Goal: Task Accomplishment & Management: Complete application form

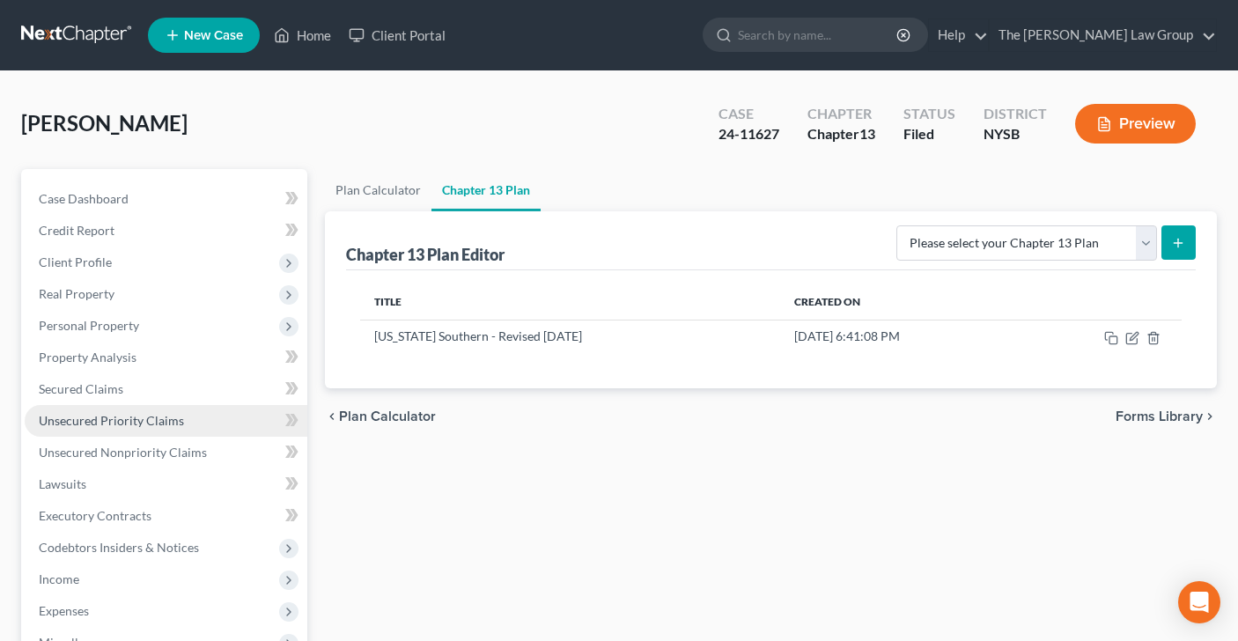
click at [127, 424] on span "Unsecured Priority Claims" at bounding box center [111, 420] width 145 height 15
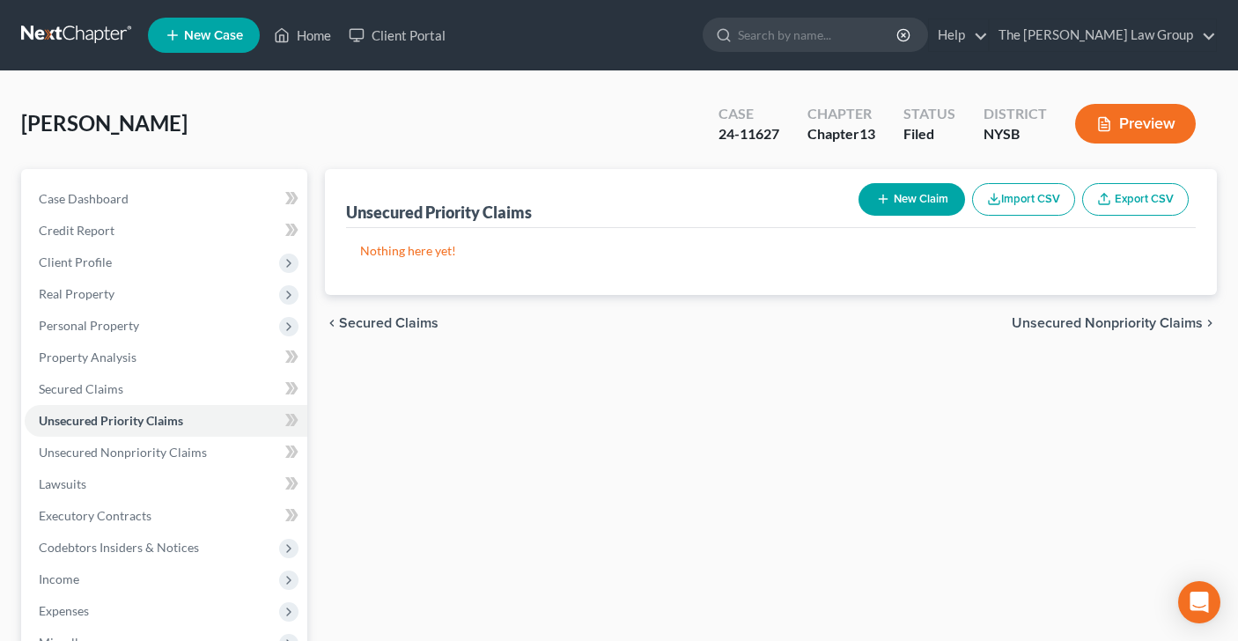
click at [893, 202] on button "New Claim" at bounding box center [912, 199] width 107 height 33
select select "0"
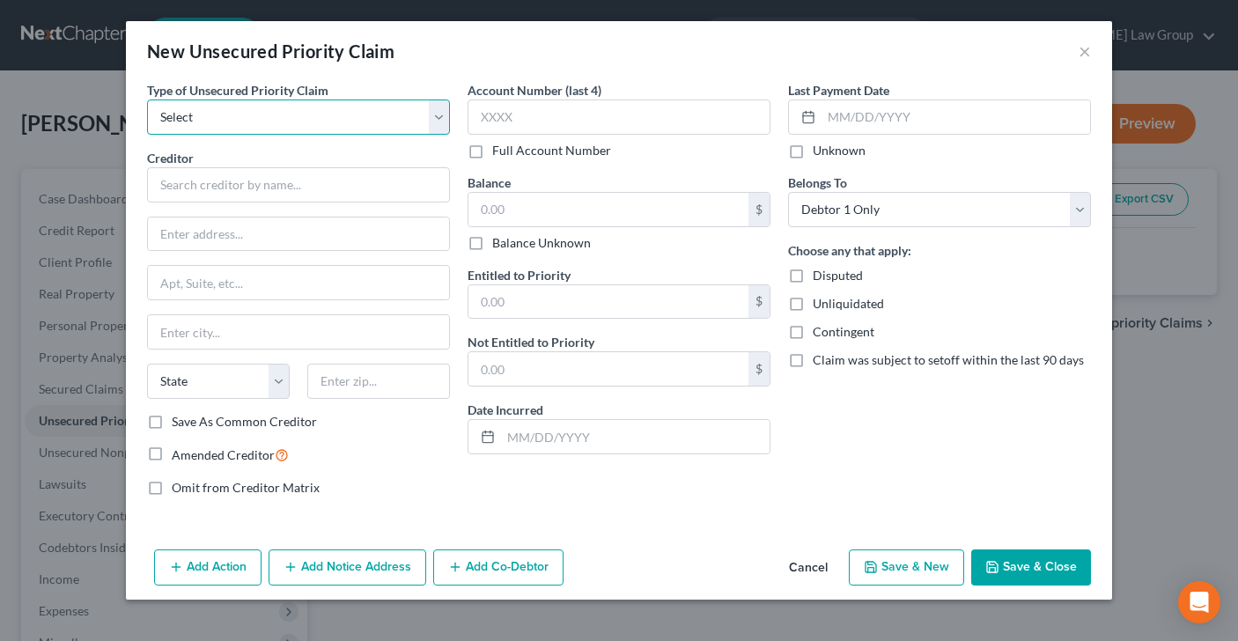
click at [438, 122] on select "Select Taxes & Other Government Units Domestic Support Obligations Extensions o…" at bounding box center [298, 117] width 303 height 35
select select "0"
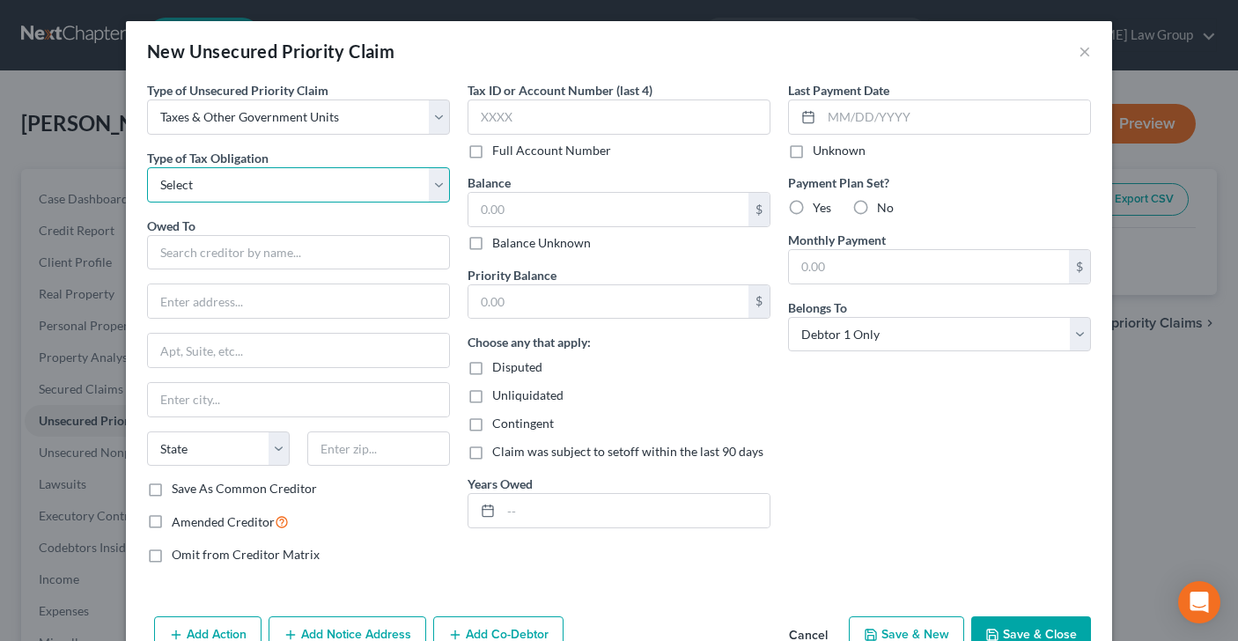
click at [294, 176] on select "Select Federal City State Franchise Tax Board Other" at bounding box center [298, 184] width 303 height 35
select select "2"
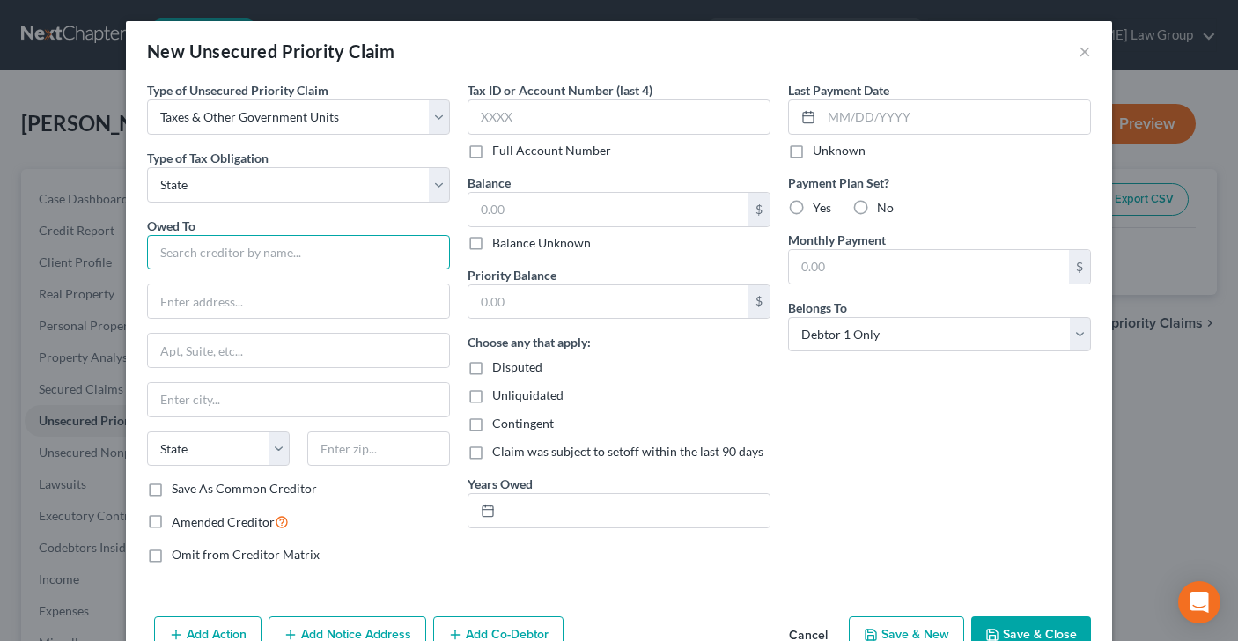
click at [270, 256] on input "text" at bounding box center [298, 252] width 303 height 35
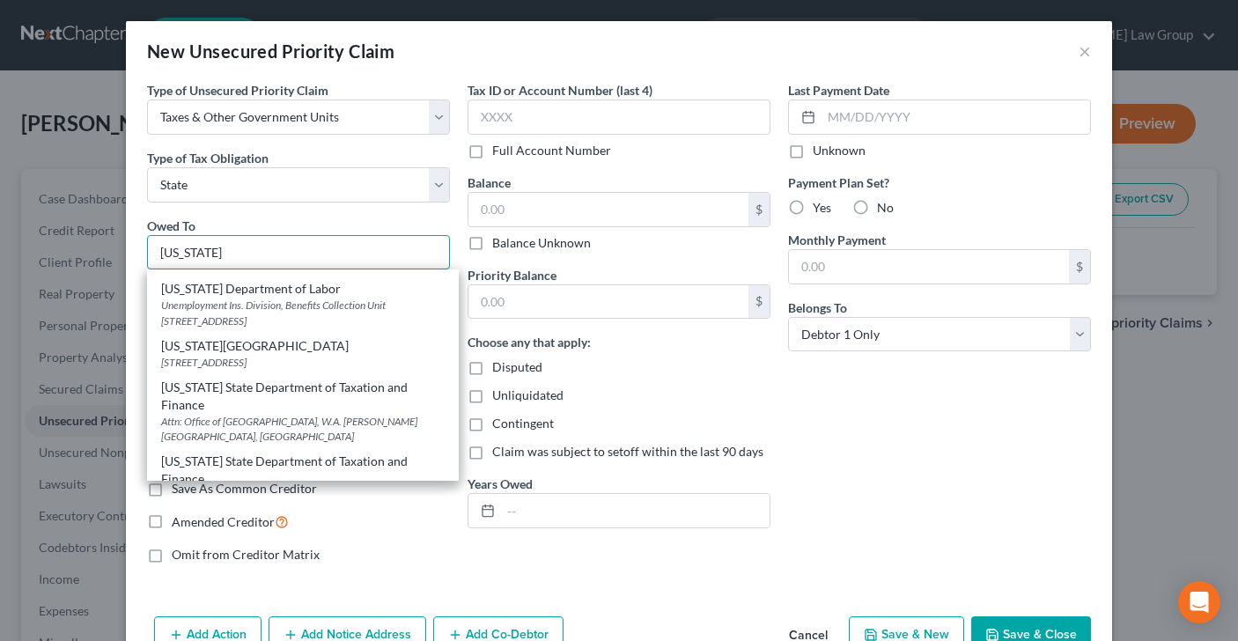
scroll to position [277, 0]
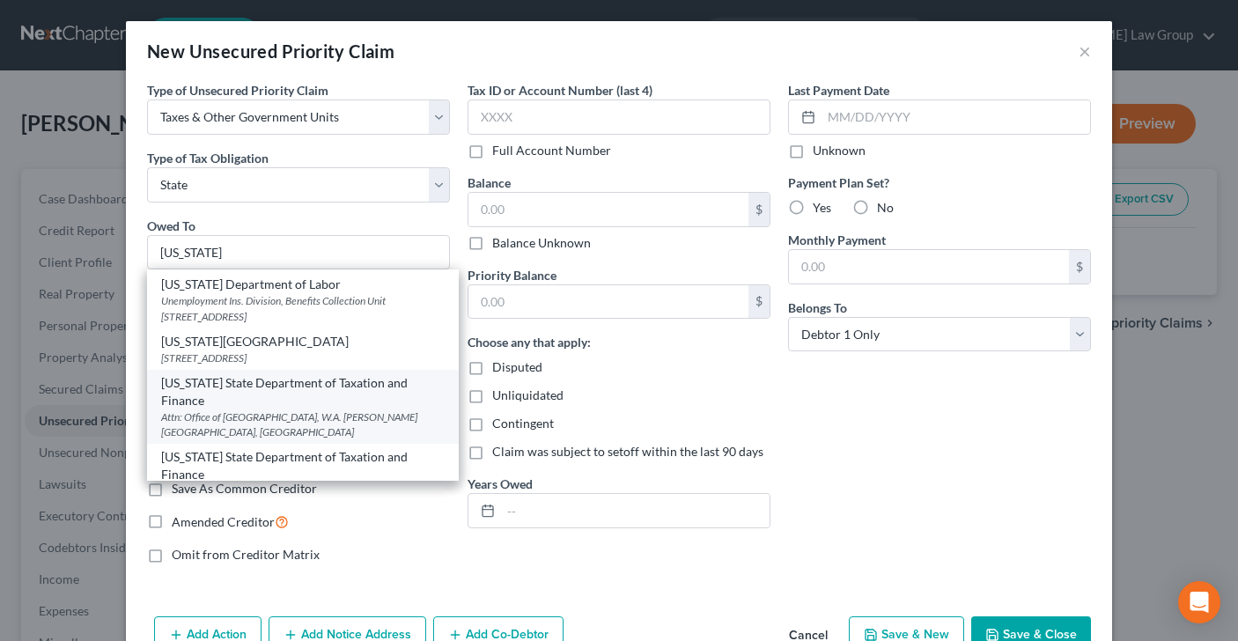
click at [290, 410] on div "Attn: Office of [GEOGRAPHIC_DATA], W.A. [PERSON_NAME][GEOGRAPHIC_DATA], [GEOGRA…" at bounding box center [303, 425] width 284 height 30
type input "[US_STATE] State Department of Taxation and Finance"
type input "Attn: Office of Counsel"
type input "Building 9, [PERSON_NAME][GEOGRAPHIC_DATA]"
type input "[GEOGRAPHIC_DATA]"
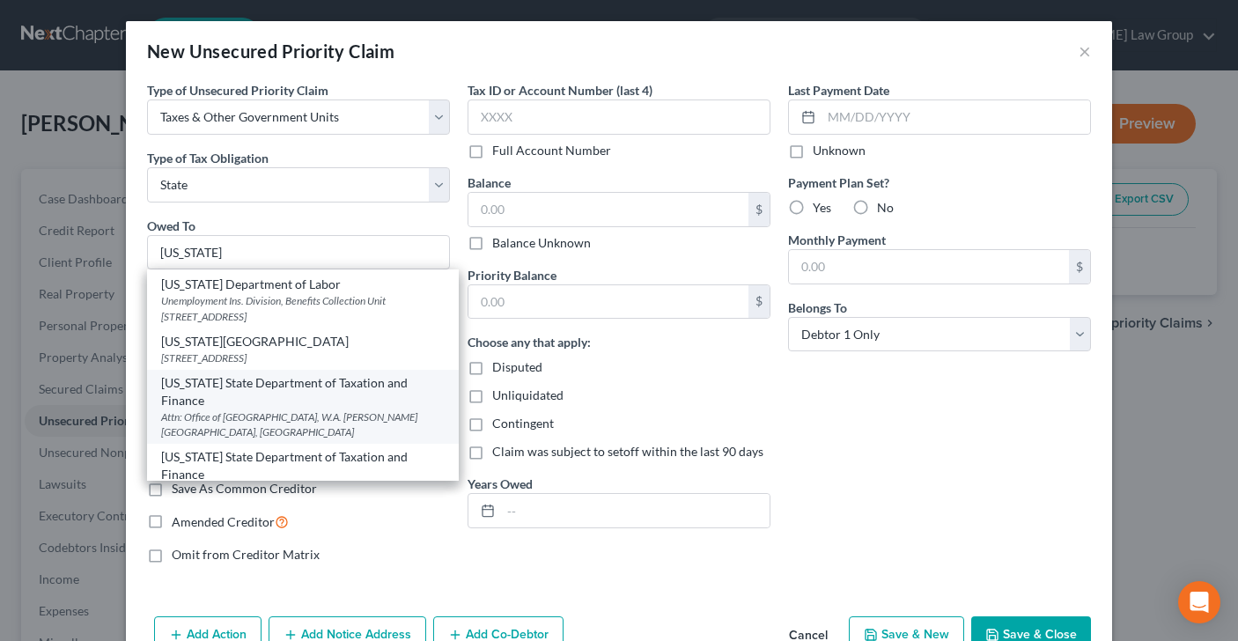
select select "35"
type input "12227"
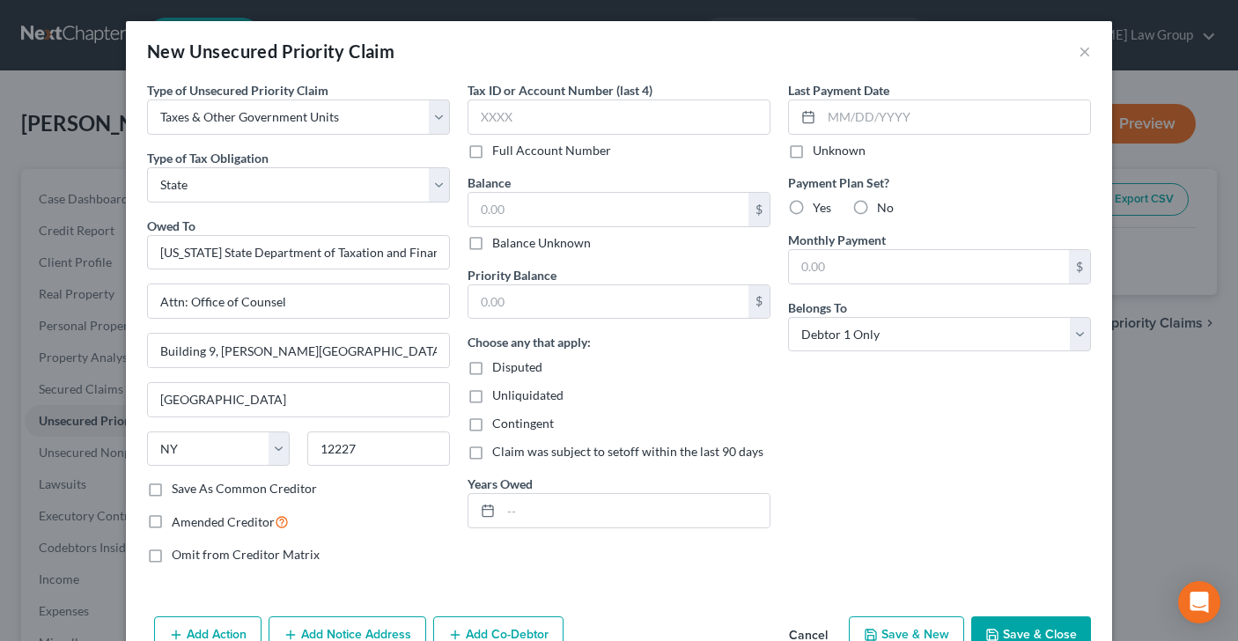
scroll to position [0, 0]
drag, startPoint x: 153, startPoint y: 492, endPoint x: 350, endPoint y: 514, distance: 197.7
click at [172, 492] on label "Save As Common Creditor" at bounding box center [244, 489] width 145 height 18
click at [179, 491] on input "Save As Common Creditor" at bounding box center [184, 485] width 11 height 11
checkbox input "true"
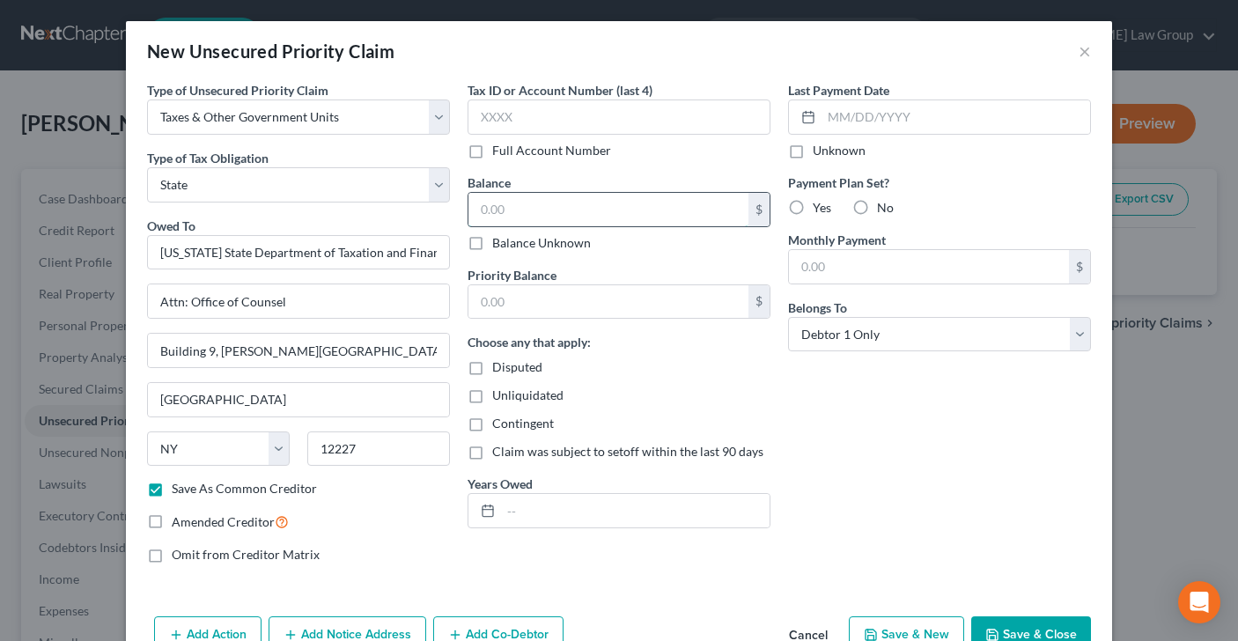
click at [504, 209] on input "text" at bounding box center [609, 209] width 280 height 33
type input "1,527"
click at [535, 296] on input "text" at bounding box center [609, 301] width 280 height 33
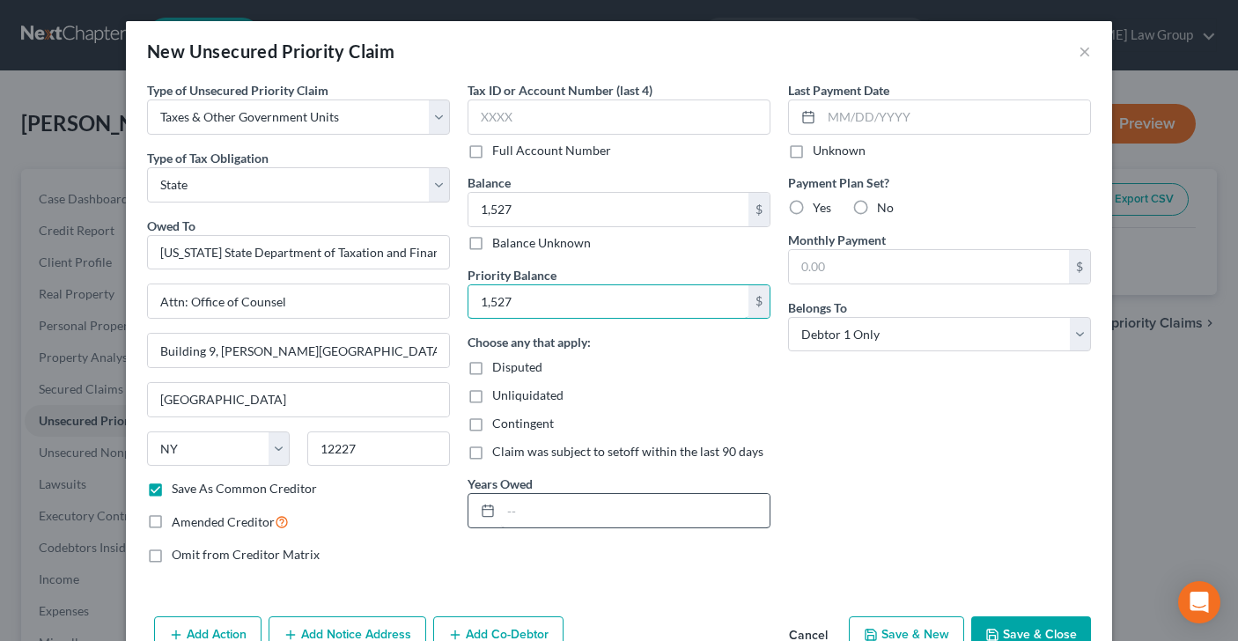
type input "1,527"
type input "2024"
drag, startPoint x: 862, startPoint y: 204, endPoint x: 872, endPoint y: 286, distance: 82.5
click at [877, 204] on label "No" at bounding box center [885, 208] width 17 height 18
click at [884, 204] on input "No" at bounding box center [889, 204] width 11 height 11
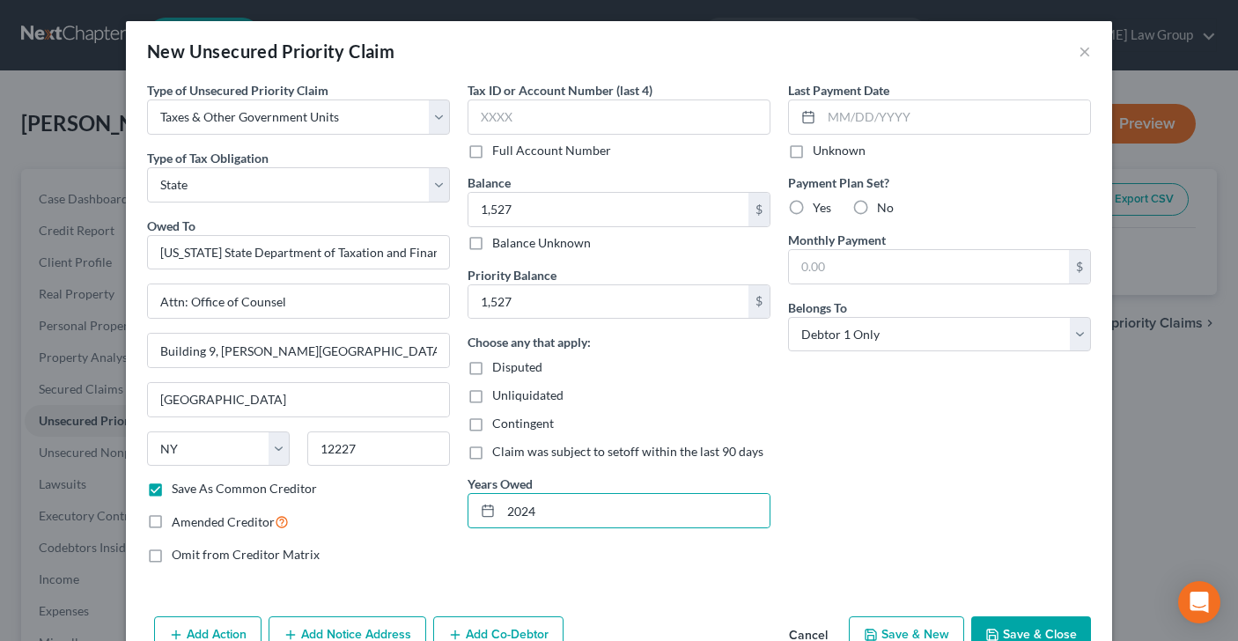
radio input "true"
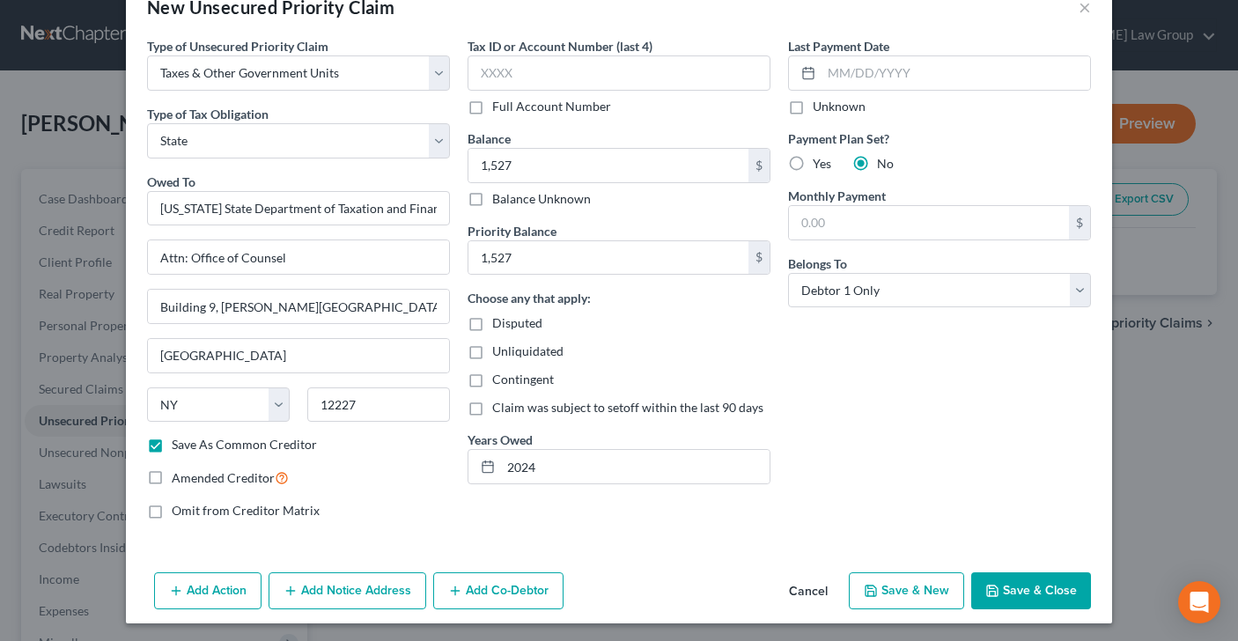
scroll to position [48, 0]
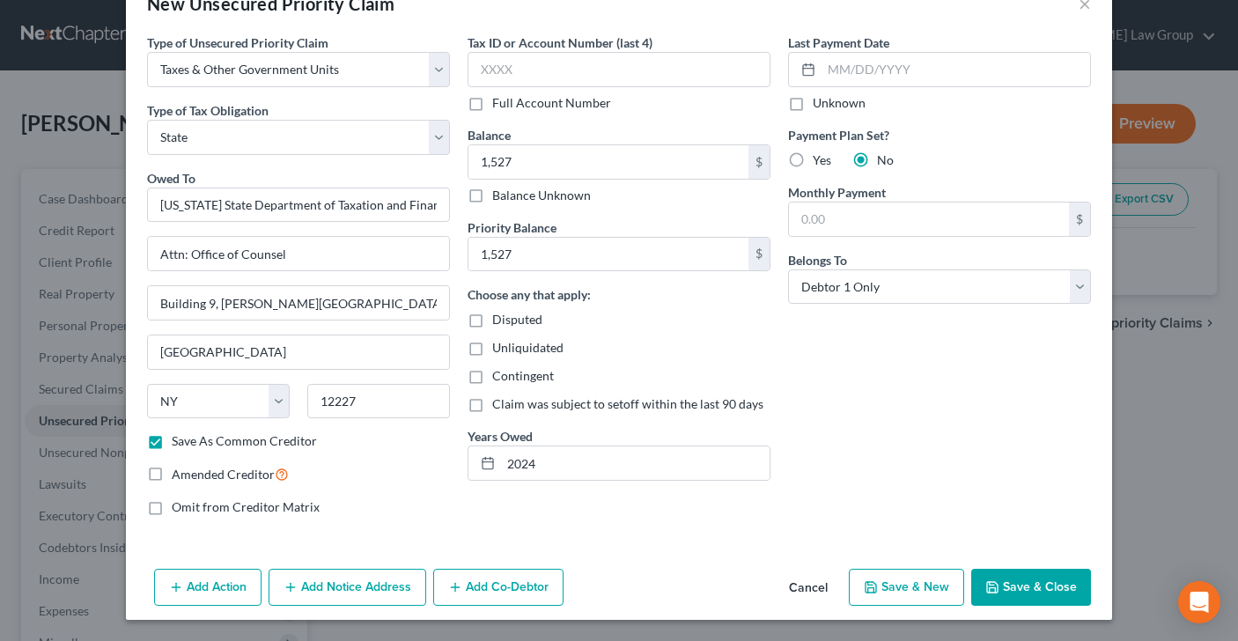
click at [1036, 584] on button "Save & Close" at bounding box center [1032, 587] width 120 height 37
checkbox input "false"
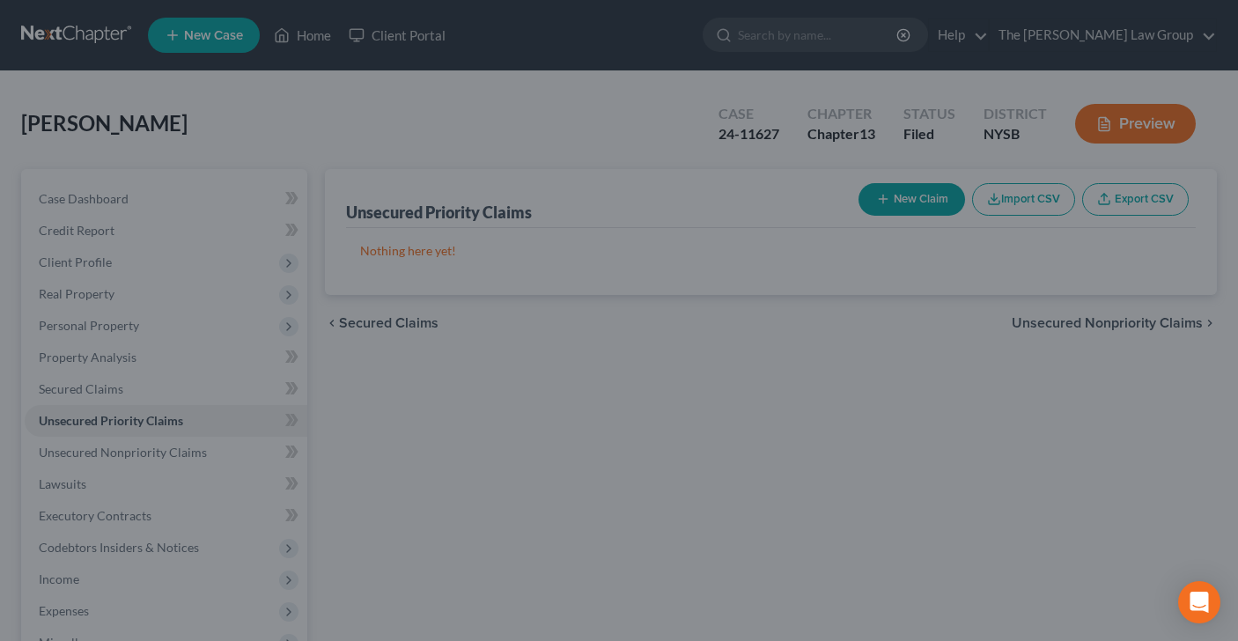
type input "1,527.00"
type input "0.00"
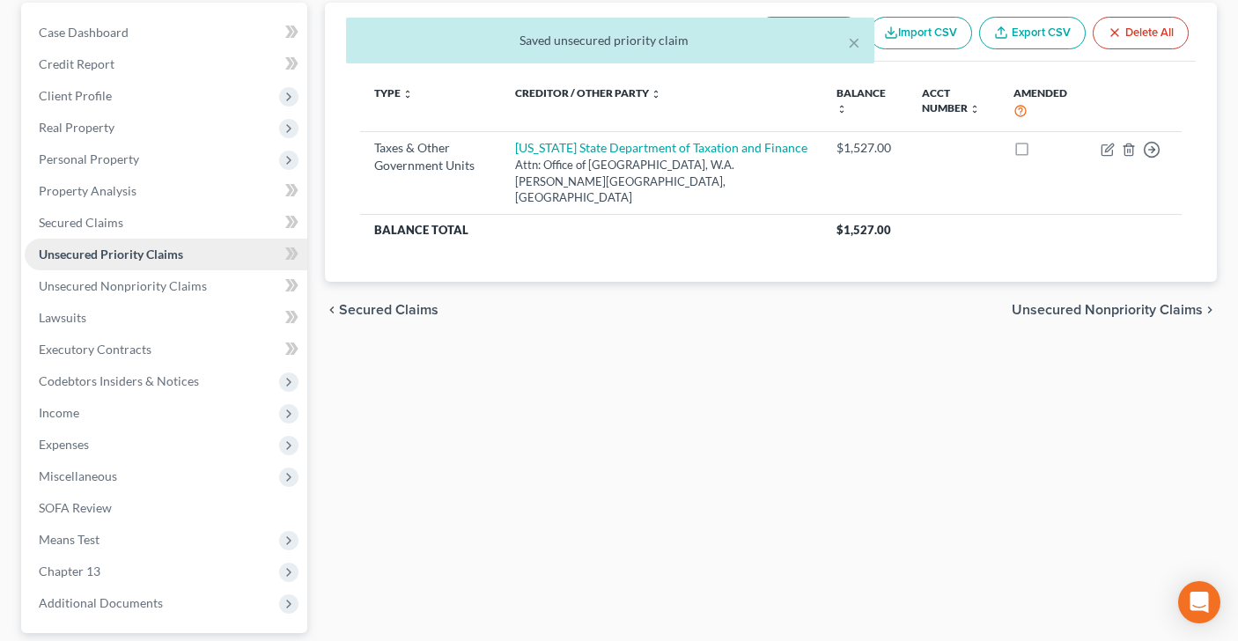
scroll to position [325, 0]
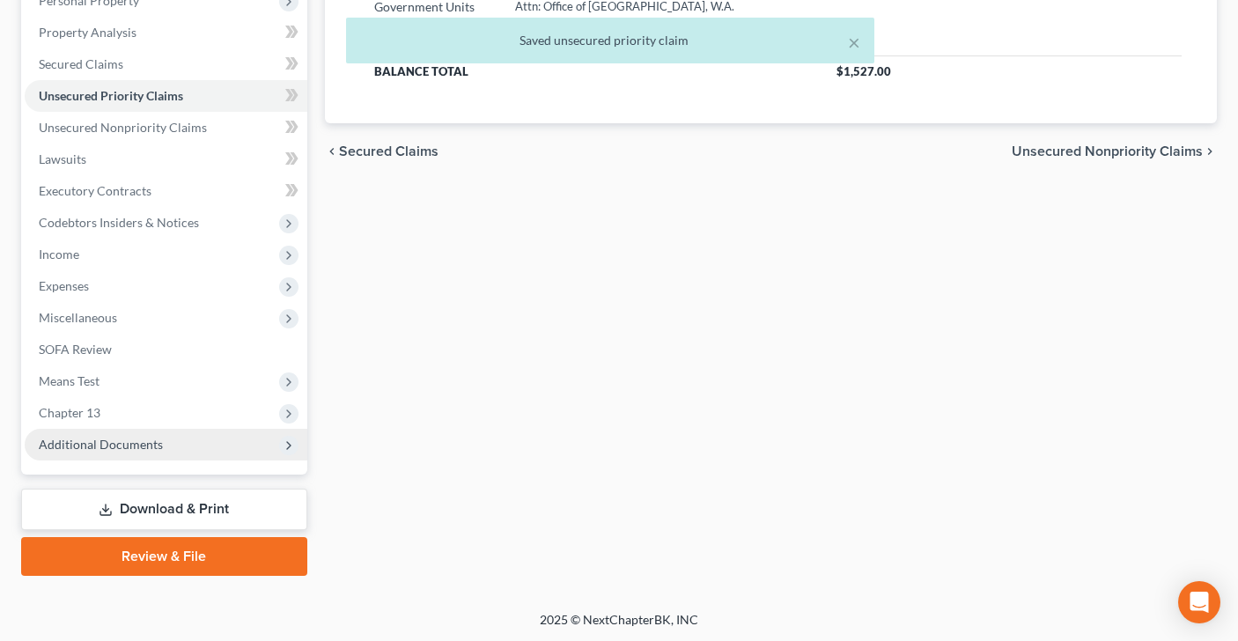
drag, startPoint x: 154, startPoint y: 415, endPoint x: 153, endPoint y: 428, distance: 13.2
click at [153, 415] on span "Chapter 13" at bounding box center [166, 413] width 283 height 32
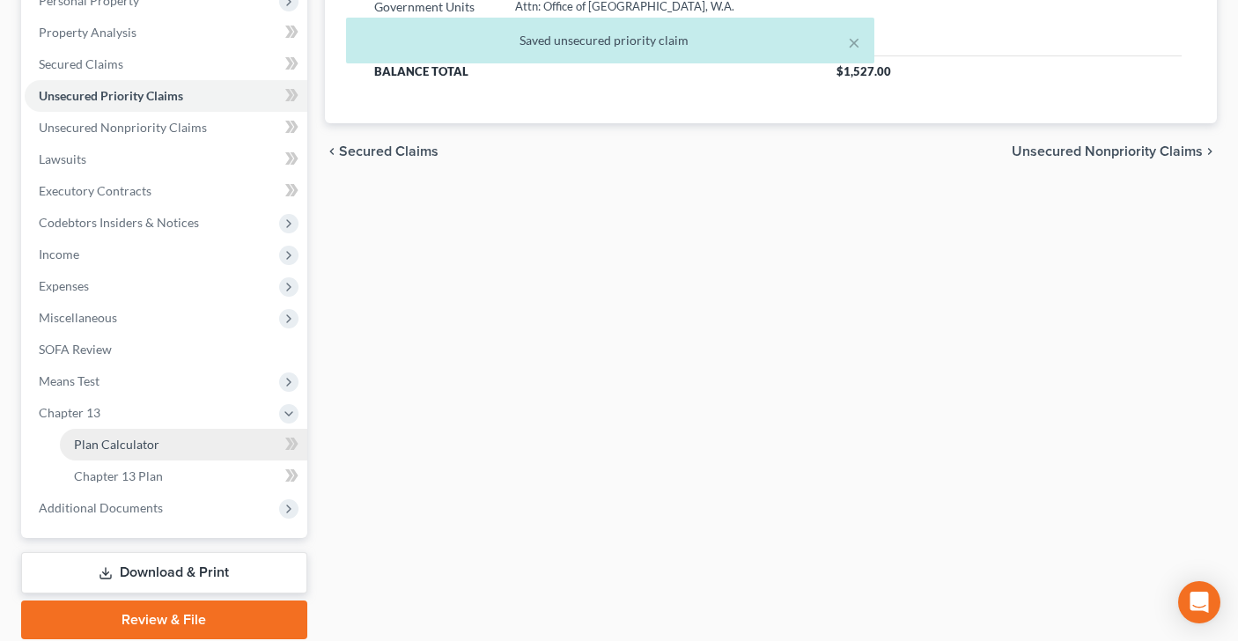
click at [152, 437] on span "Plan Calculator" at bounding box center [116, 444] width 85 height 15
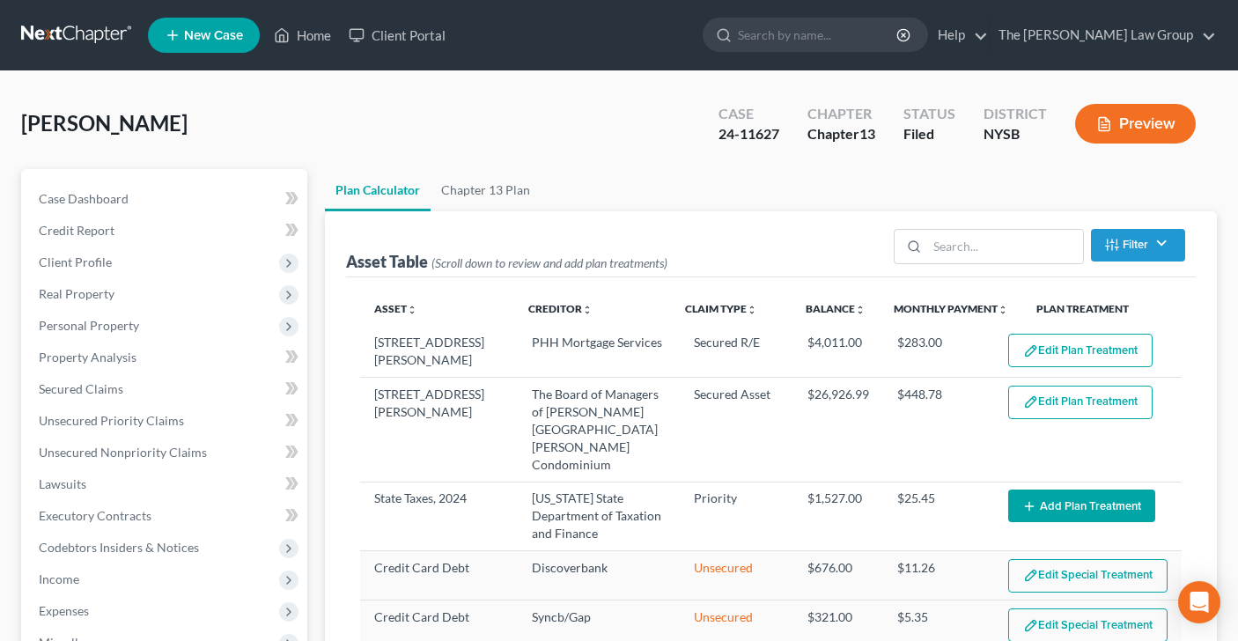
select select "59"
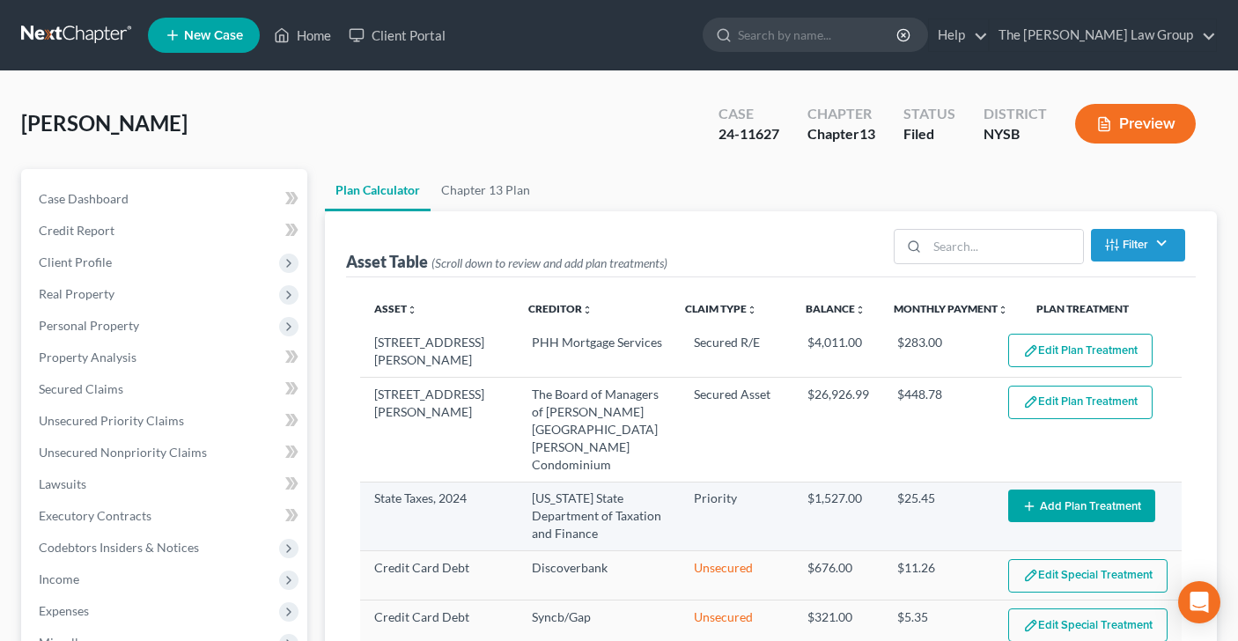
click at [1075, 490] on button "Add Plan Treatment" at bounding box center [1082, 506] width 147 height 33
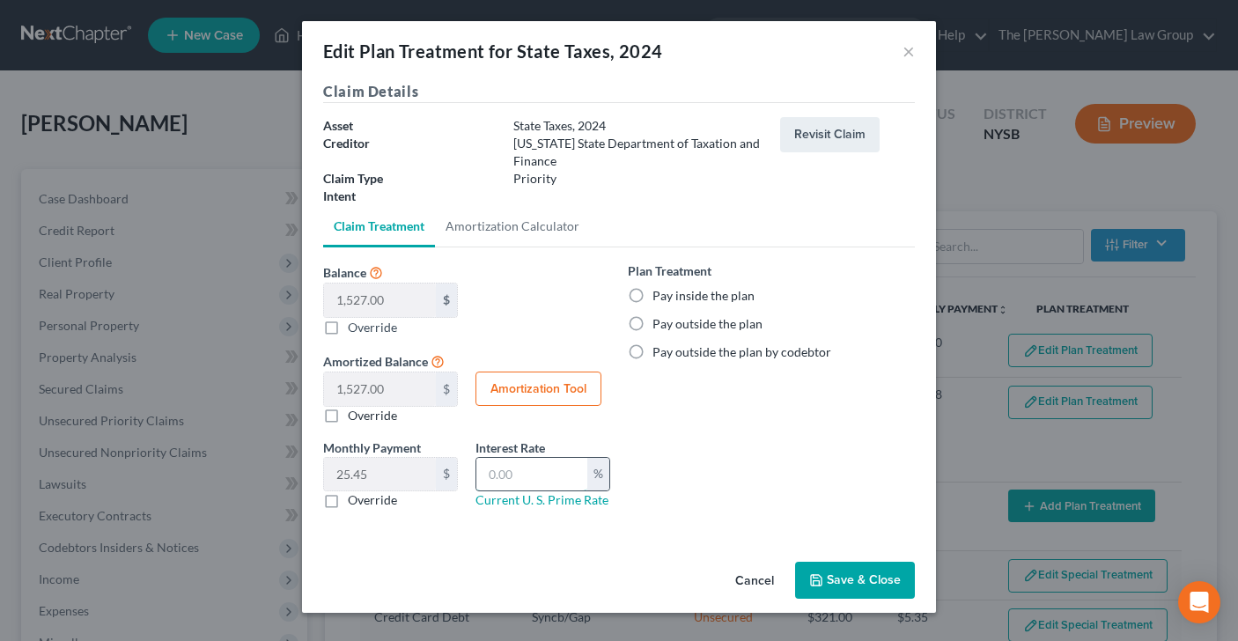
click at [518, 480] on input "text" at bounding box center [532, 474] width 111 height 33
type input "7"
click at [653, 296] on label "Pay inside the plan" at bounding box center [704, 296] width 102 height 18
click at [660, 296] on input "Pay inside the plan" at bounding box center [665, 292] width 11 height 11
radio input "true"
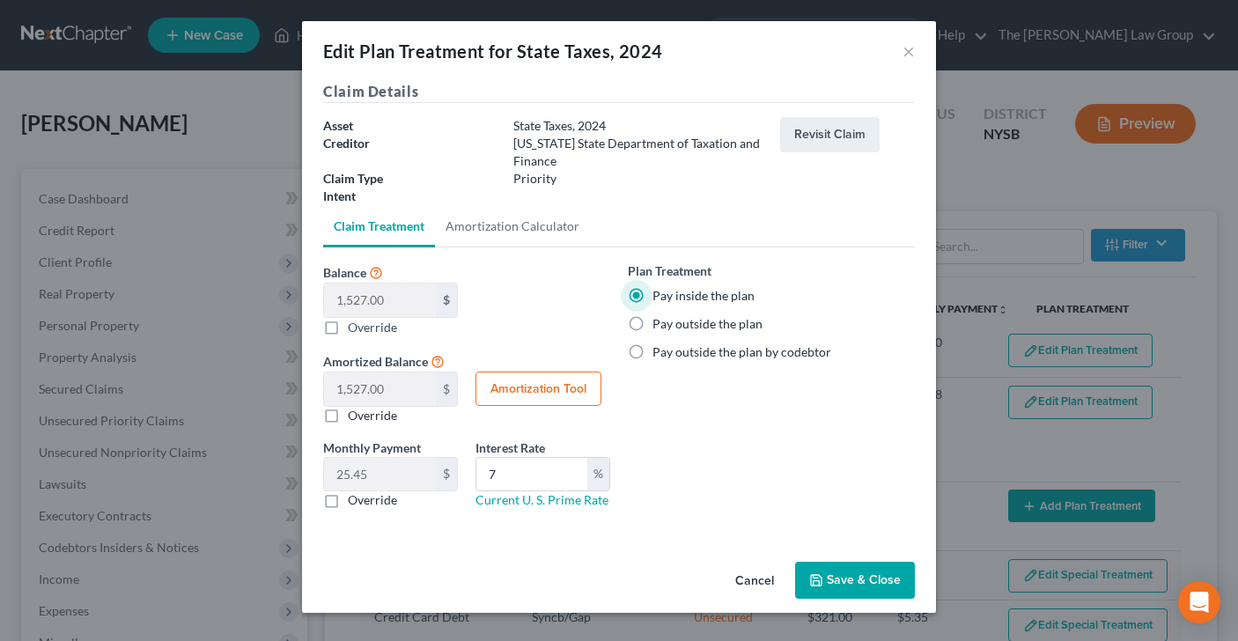
click at [840, 577] on button "Save & Close" at bounding box center [855, 580] width 120 height 37
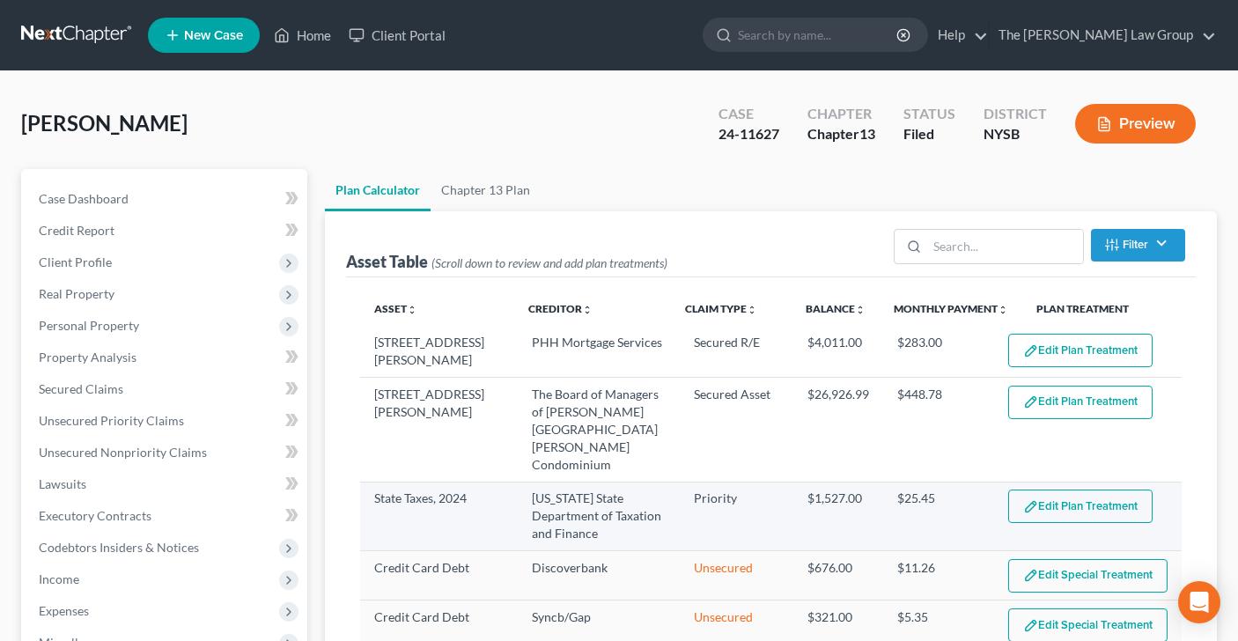
select select "59"
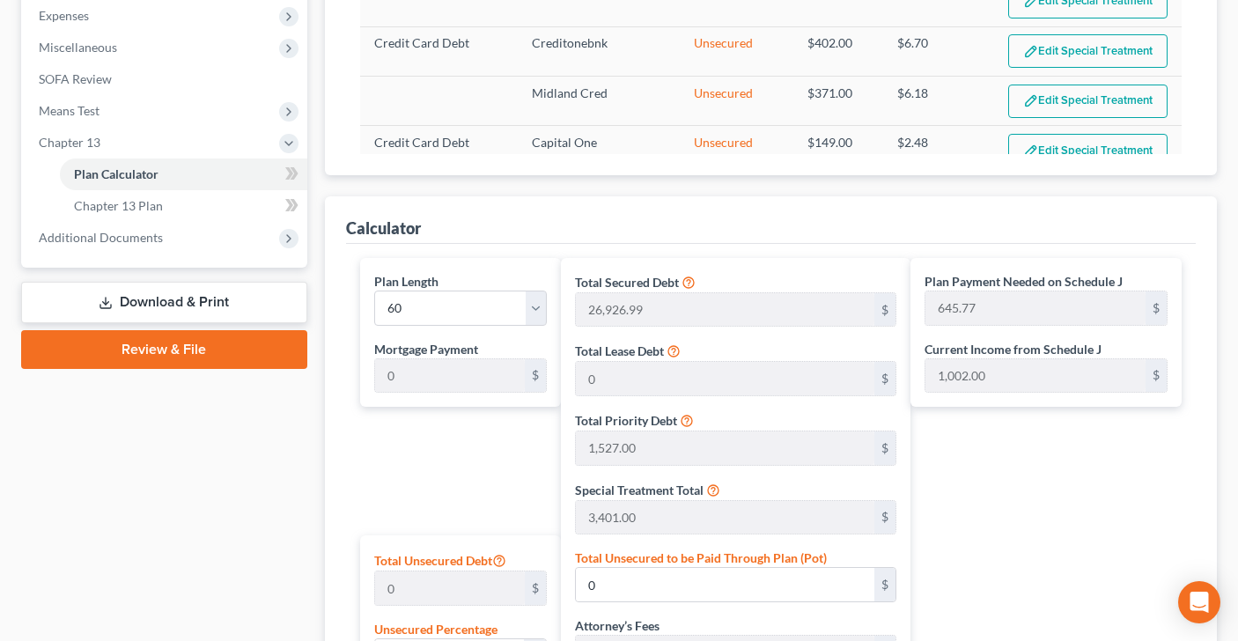
scroll to position [597, 0]
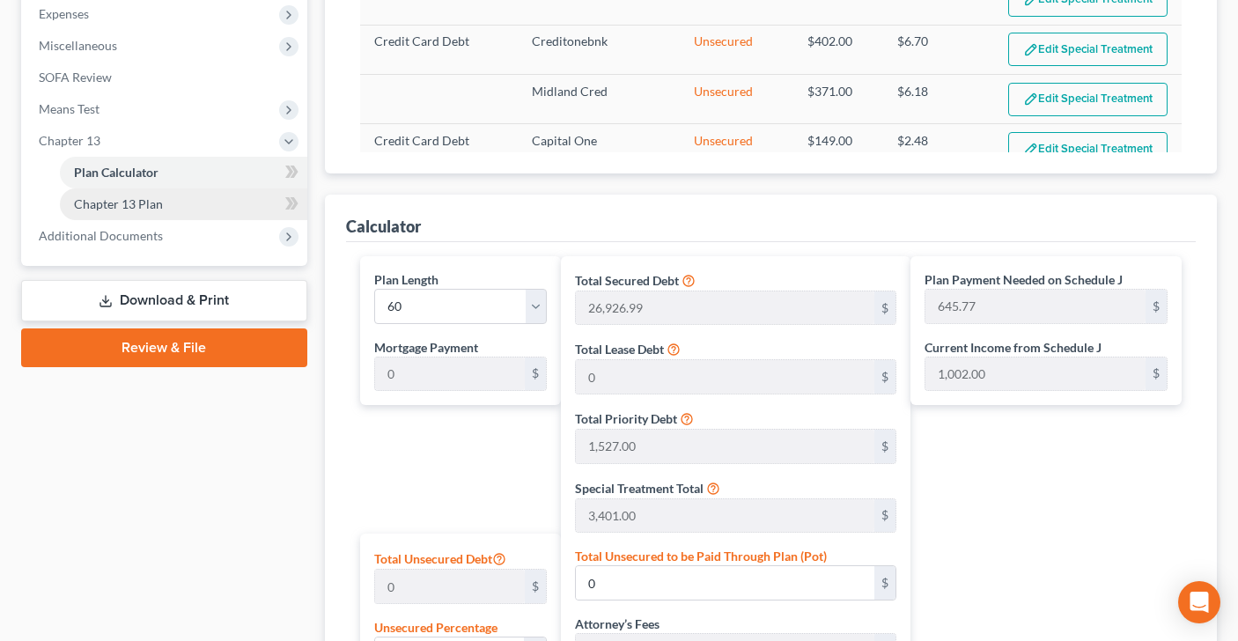
click at [139, 206] on span "Chapter 13 Plan" at bounding box center [118, 203] width 89 height 15
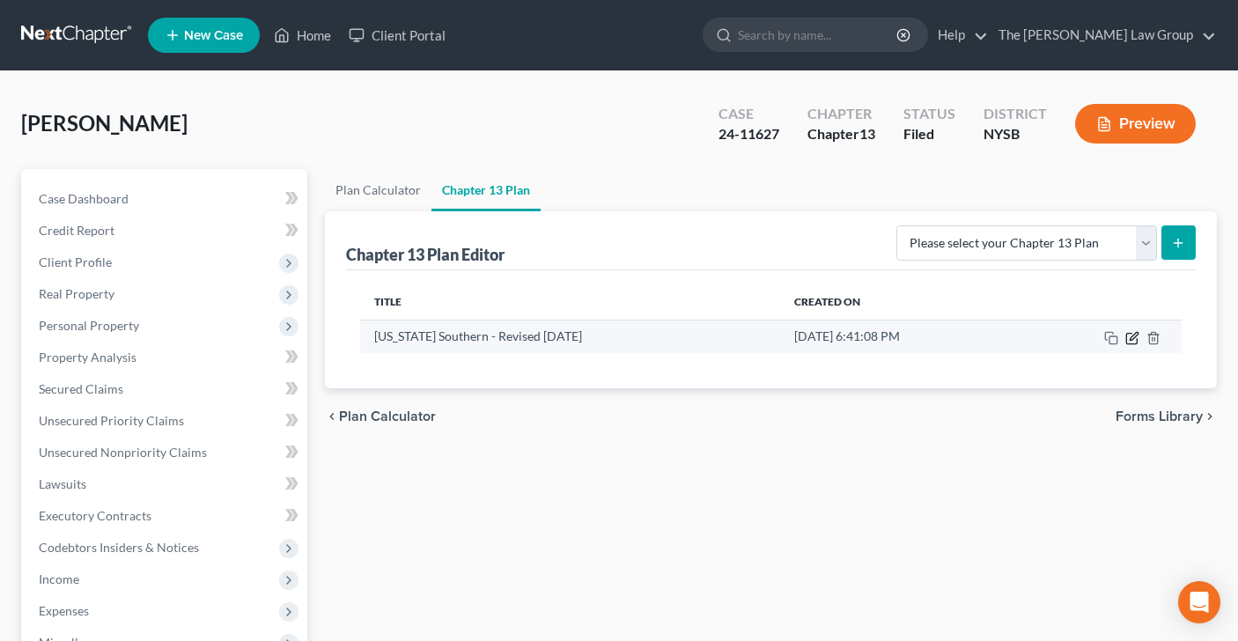
click at [1130, 338] on icon "button" at bounding box center [1134, 336] width 8 height 8
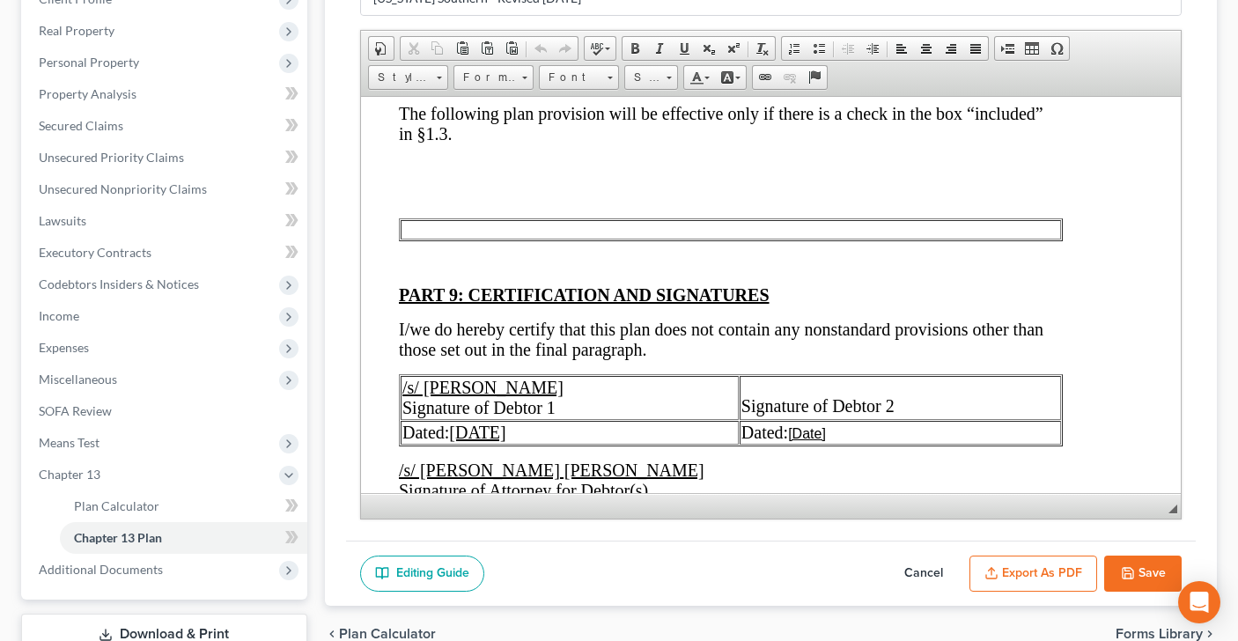
scroll to position [5386, 47]
drag, startPoint x: 454, startPoint y: 431, endPoint x: 523, endPoint y: 432, distance: 69.6
click at [505, 432] on u "[DATE]" at bounding box center [476, 430] width 56 height 19
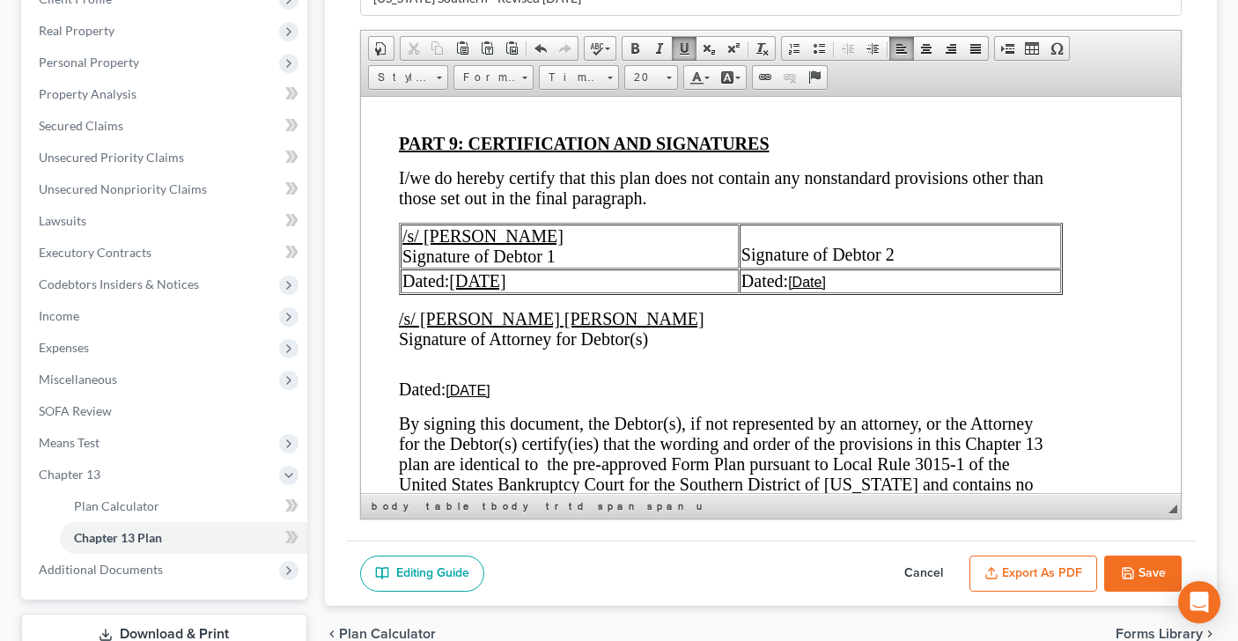
scroll to position [5540, 47]
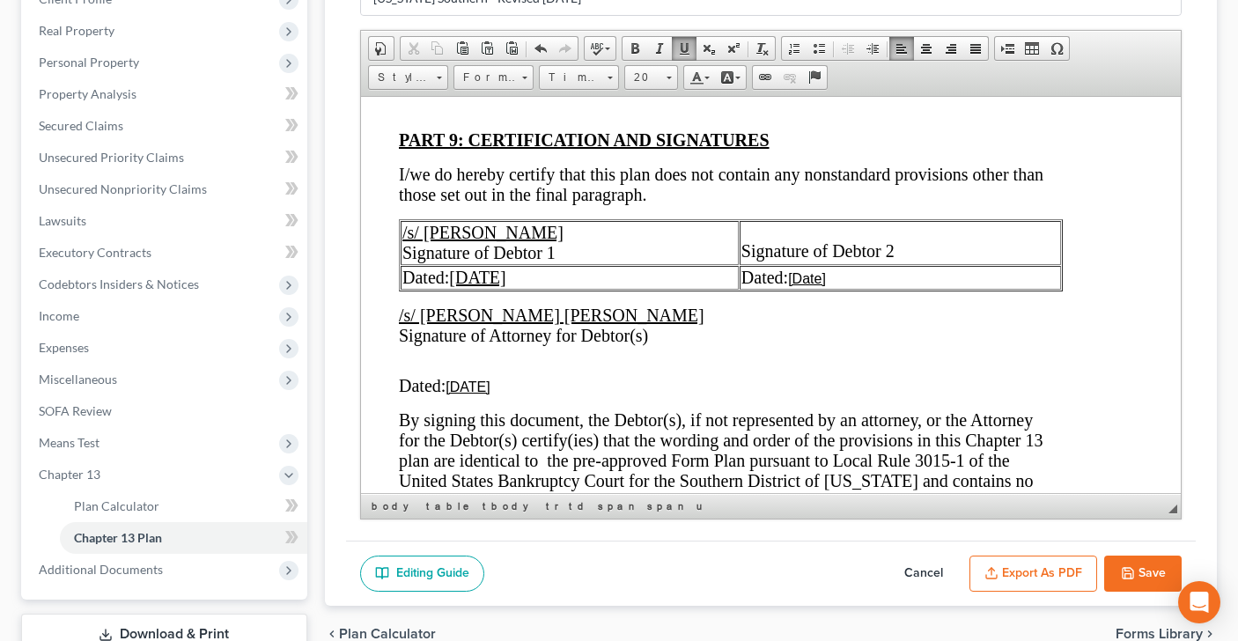
drag, startPoint x: 450, startPoint y: 387, endPoint x: 511, endPoint y: 384, distance: 60.8
click at [489, 384] on u "[DATE]" at bounding box center [467, 386] width 44 height 15
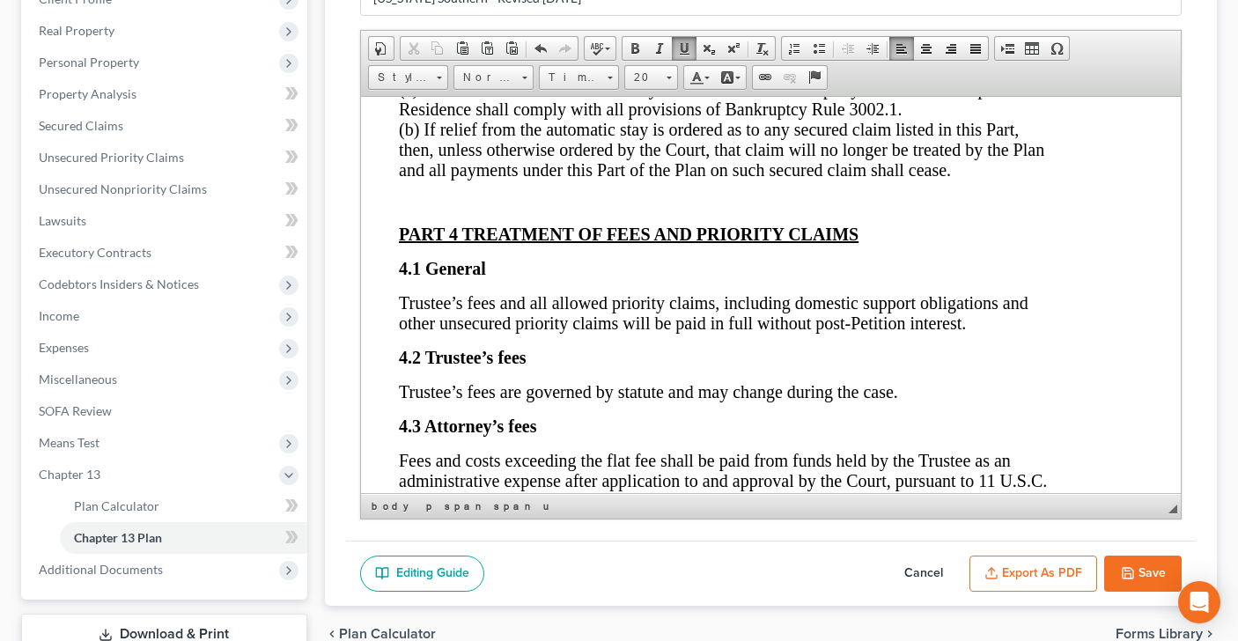
scroll to position [3768, 47]
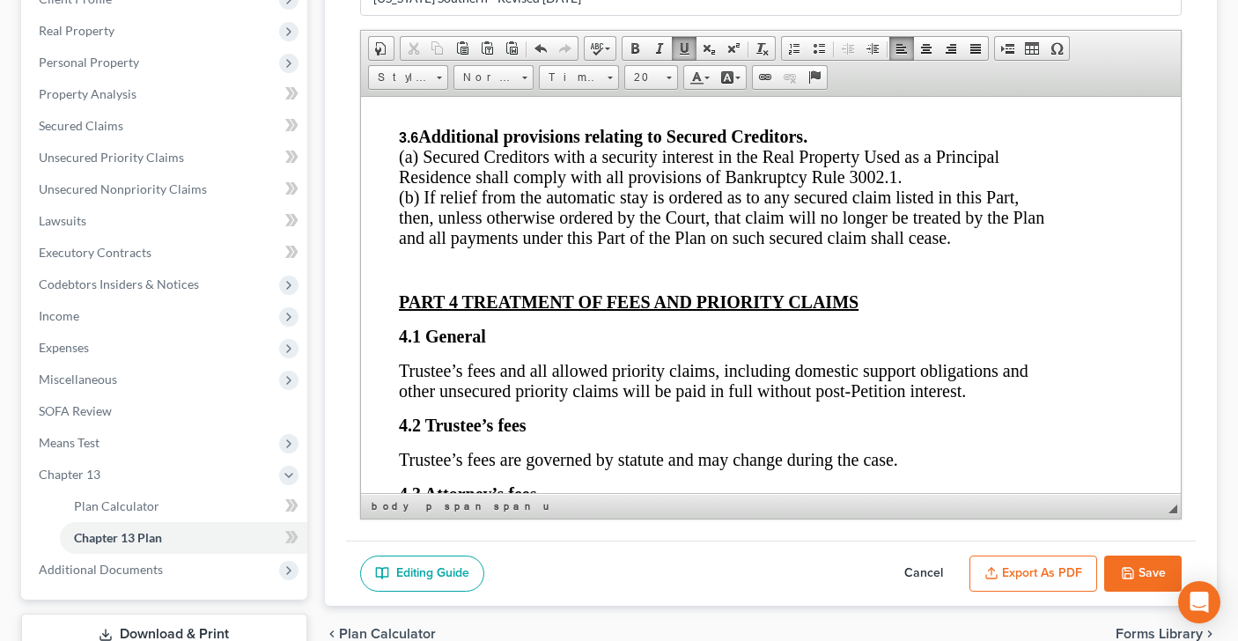
click at [972, 366] on p "Trustee’s fees and all allowed priority claims, including domestic support obli…" at bounding box center [724, 380] width 652 height 41
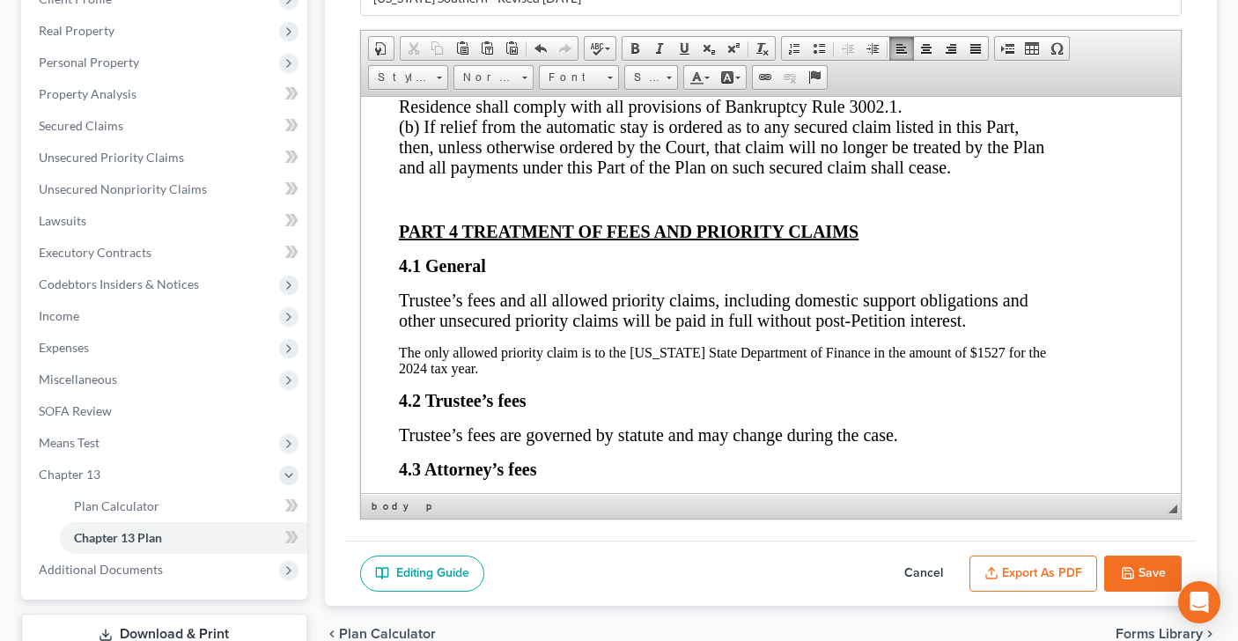
scroll to position [3840, 47]
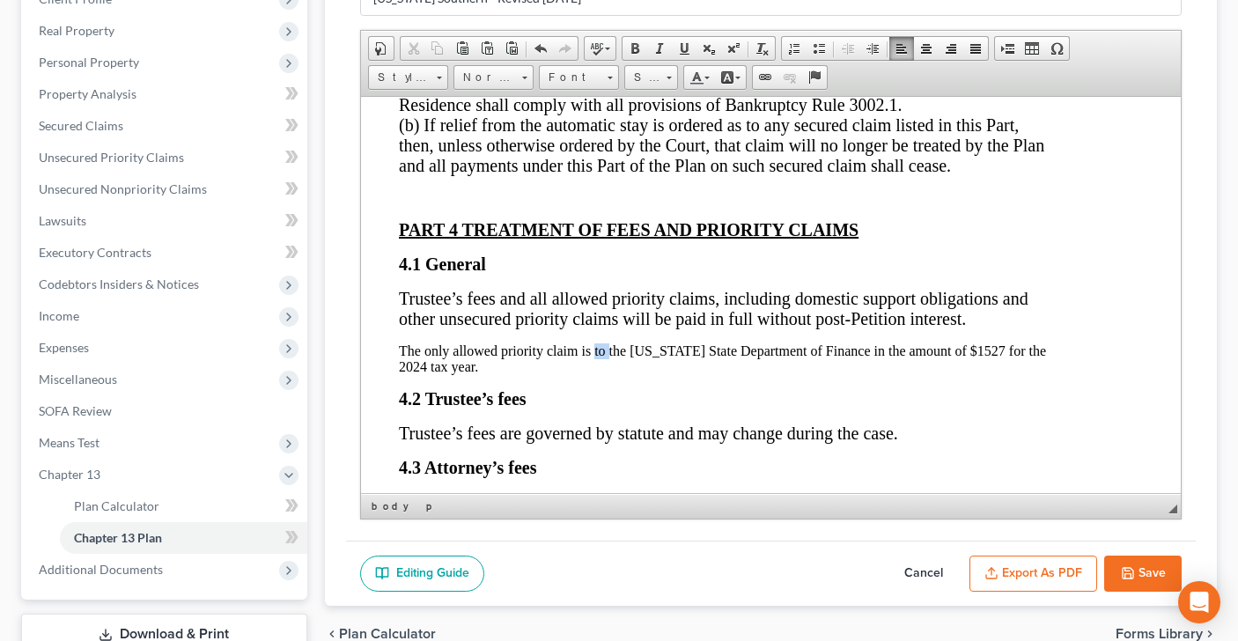
drag, startPoint x: 593, startPoint y: 326, endPoint x: 609, endPoint y: 327, distance: 15.9
click at [609, 343] on p "The only allowed priority claim is to the [US_STATE] State Department of Financ…" at bounding box center [724, 359] width 652 height 32
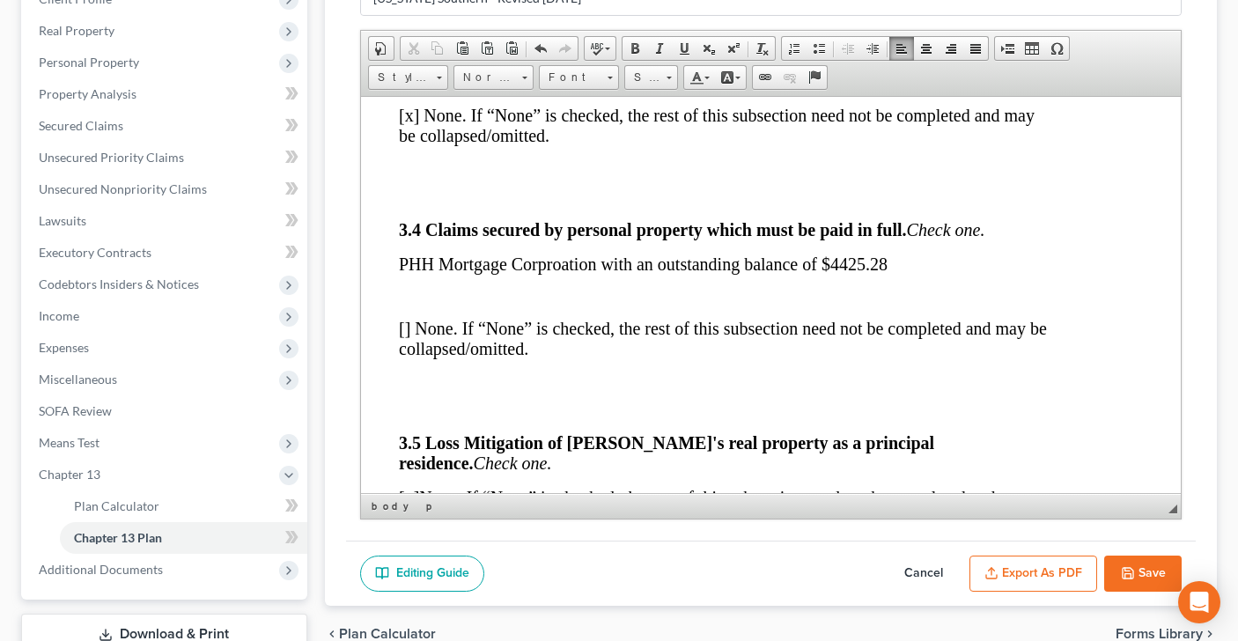
scroll to position [2979, 47]
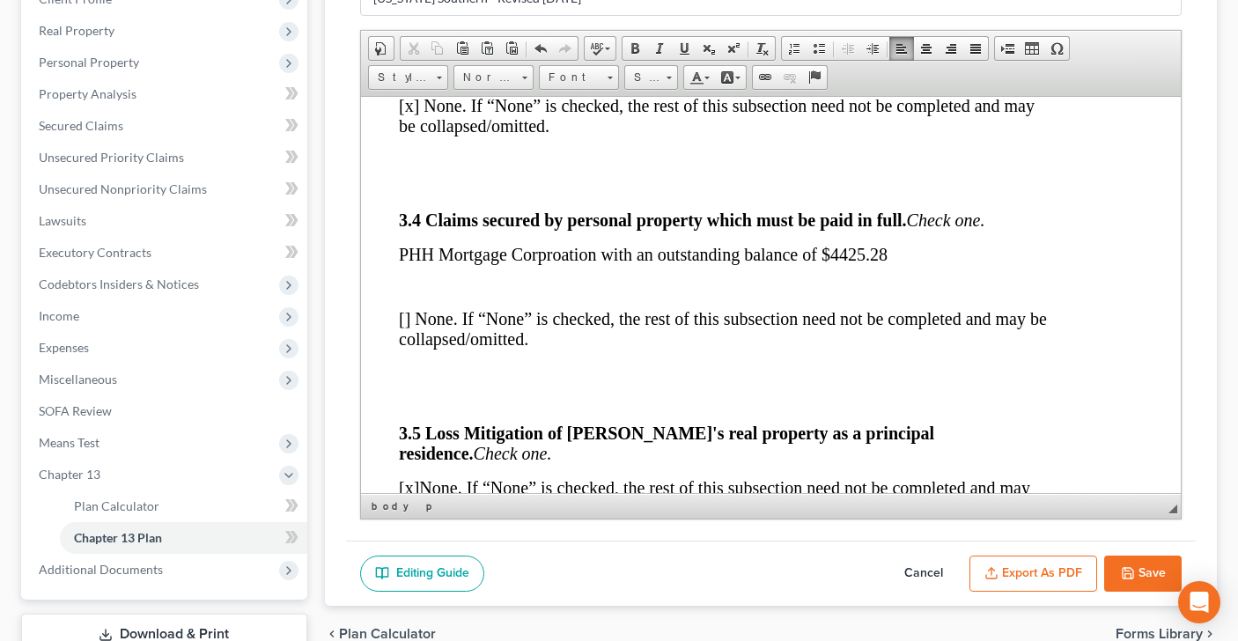
click at [943, 278] on p at bounding box center [724, 286] width 652 height 16
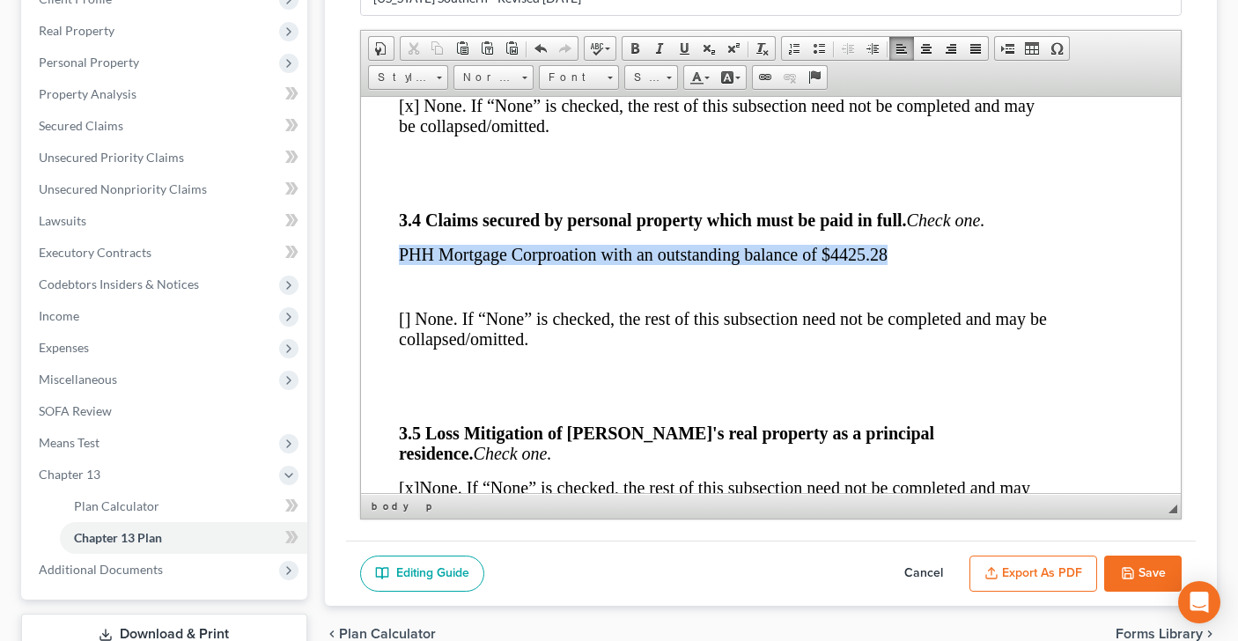
drag, startPoint x: 431, startPoint y: 234, endPoint x: 908, endPoint y: 236, distance: 477.4
click at [908, 244] on p "PHH Mortgage Corproation with an outstanding balance of $4425.28" at bounding box center [724, 254] width 652 height 20
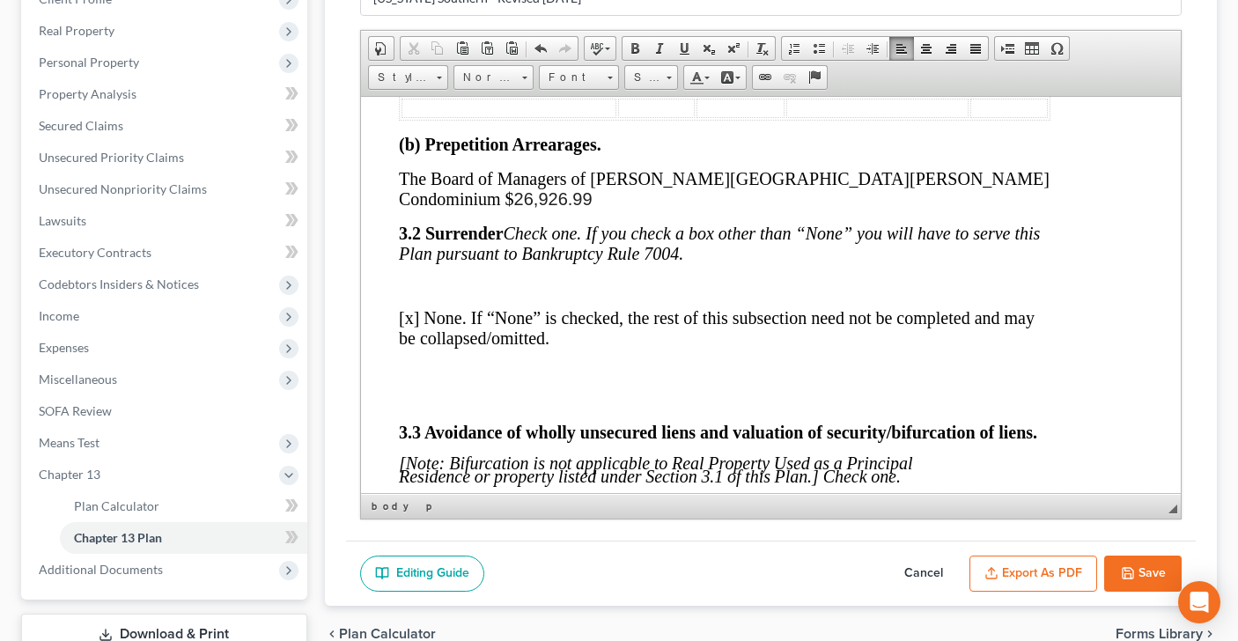
scroll to position [2561, 47]
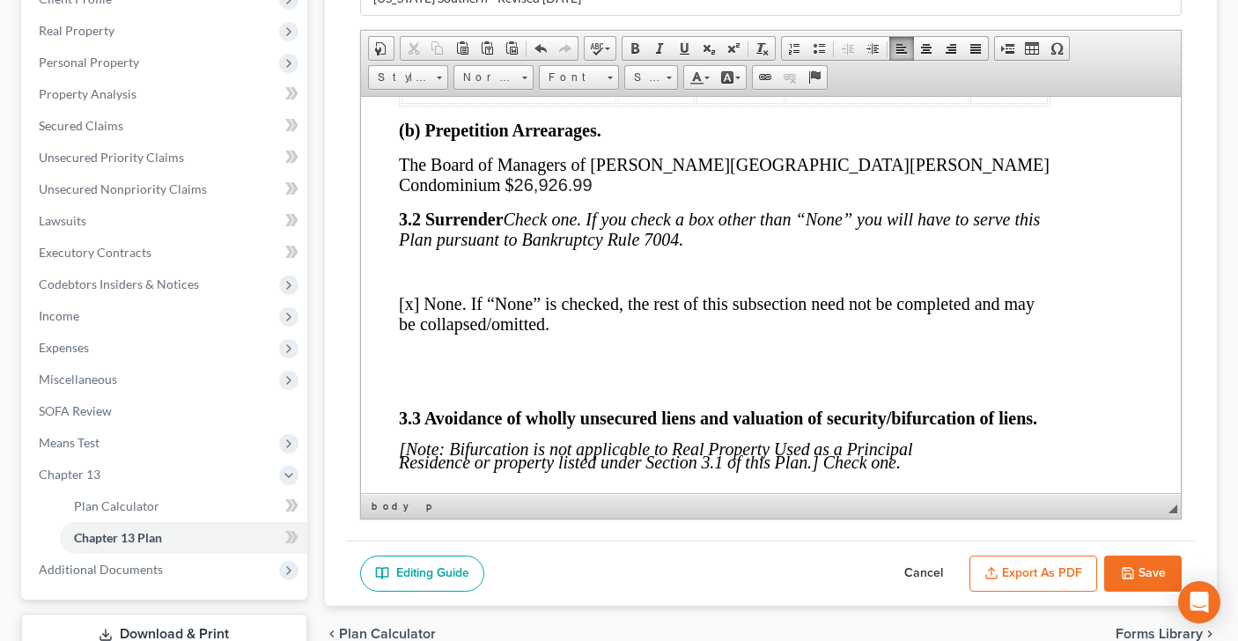
click at [872, 159] on p "The Board of Managers of [PERSON_NAME][GEOGRAPHIC_DATA][PERSON_NAME] Condominiu…" at bounding box center [724, 174] width 652 height 41
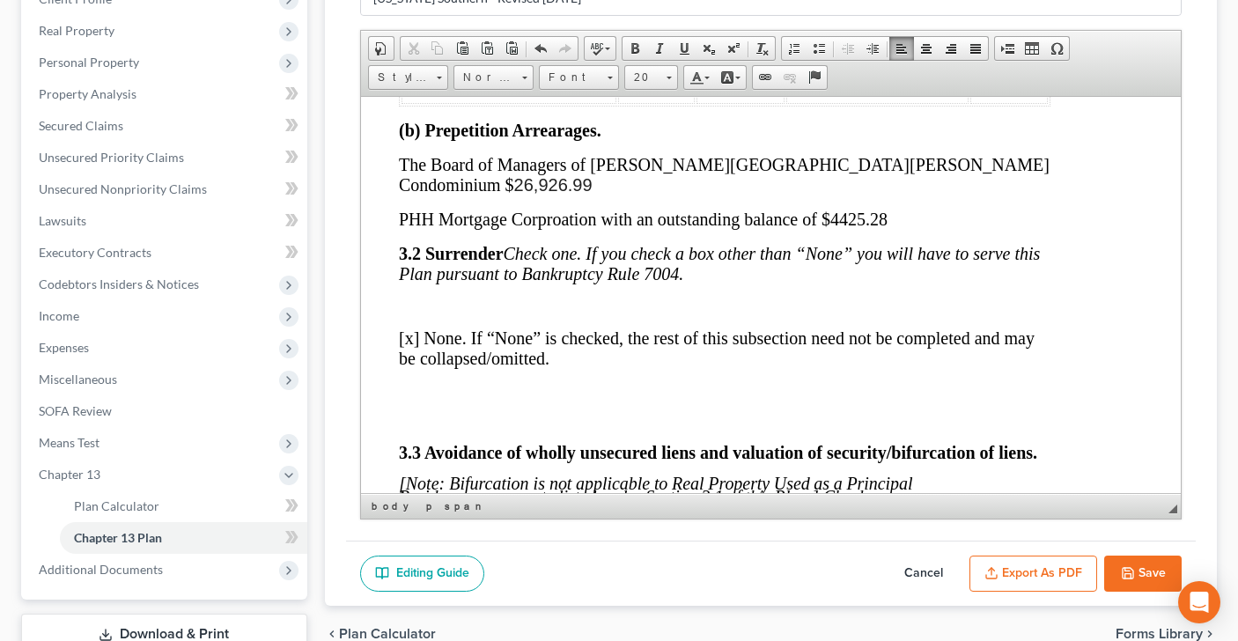
scroll to position [2561, 0]
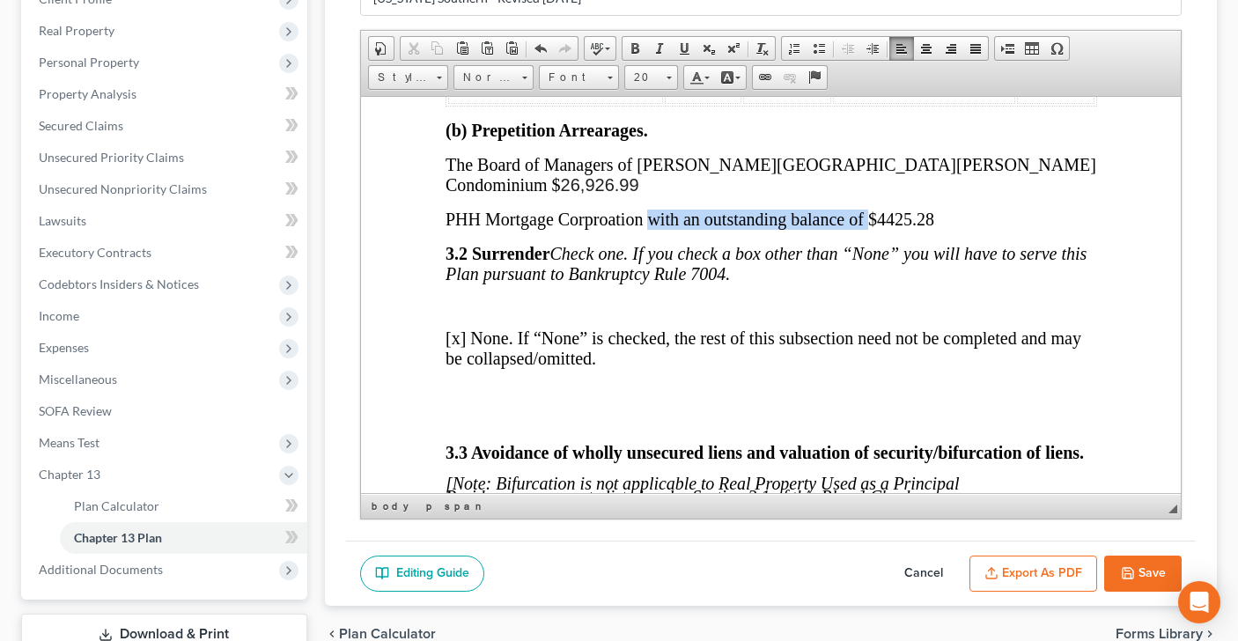
drag, startPoint x: 647, startPoint y: 190, endPoint x: 868, endPoint y: 185, distance: 222.0
click at [868, 209] on span "PHH Mortgage Corproation with an outstanding balance of $4425.28 ​" at bounding box center [689, 218] width 489 height 19
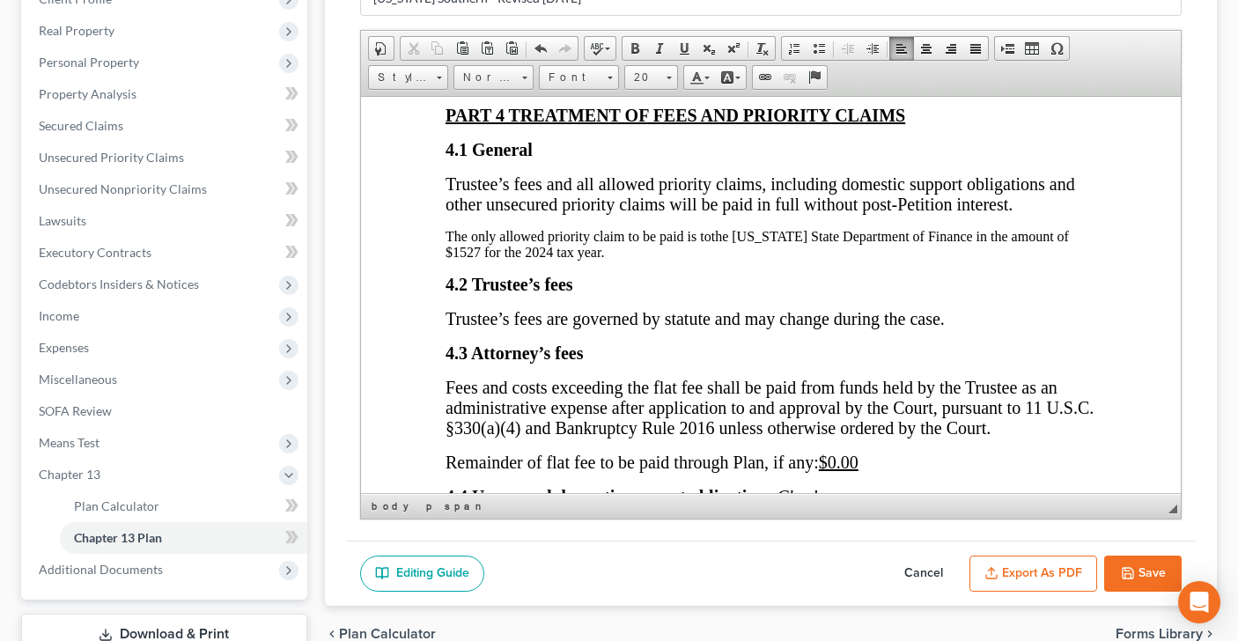
scroll to position [3956, 0]
click at [1050, 573] on button "Export as PDF" at bounding box center [1034, 574] width 128 height 37
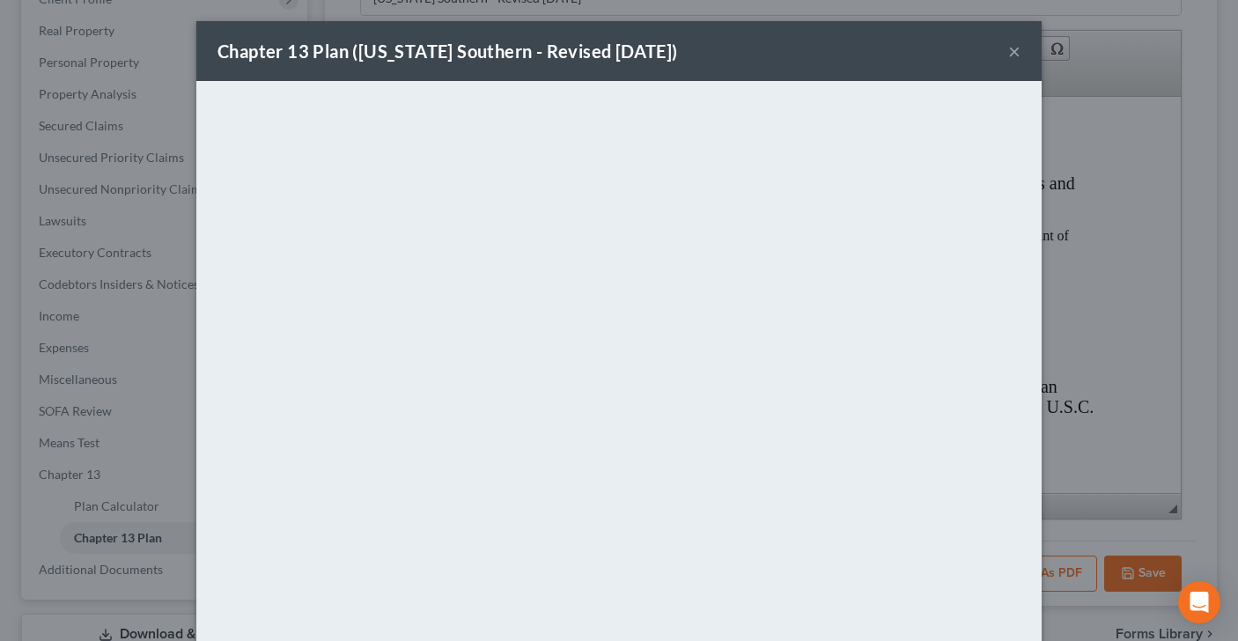
click at [1018, 42] on button "×" at bounding box center [1015, 51] width 12 height 21
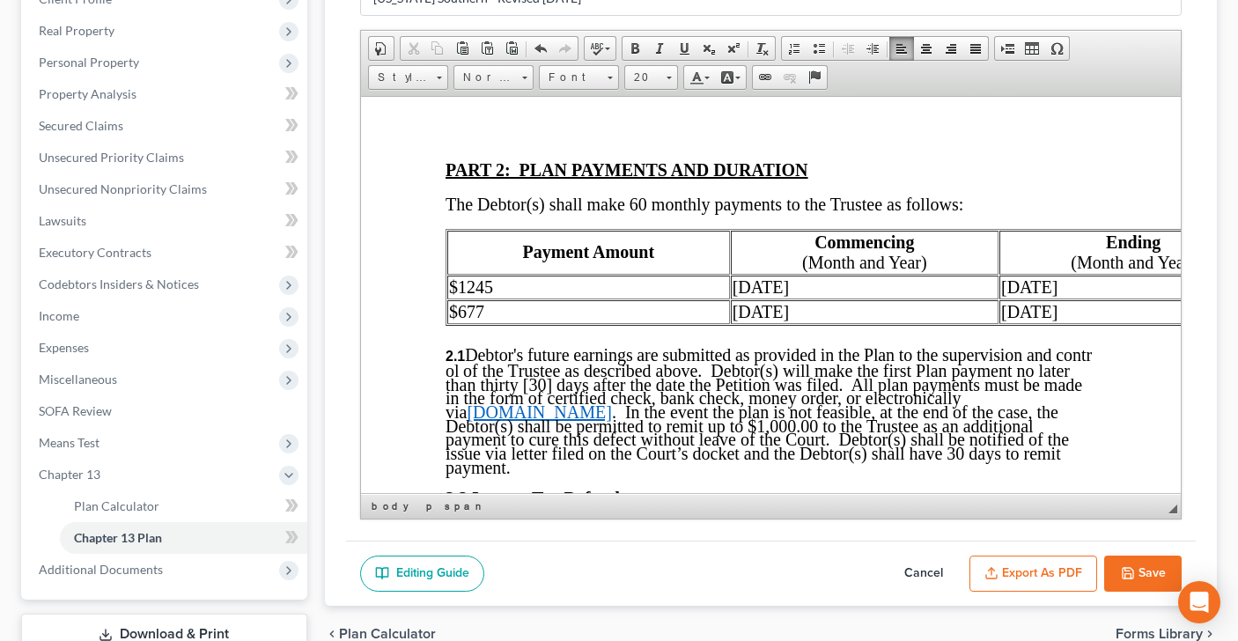
scroll to position [1293, 0]
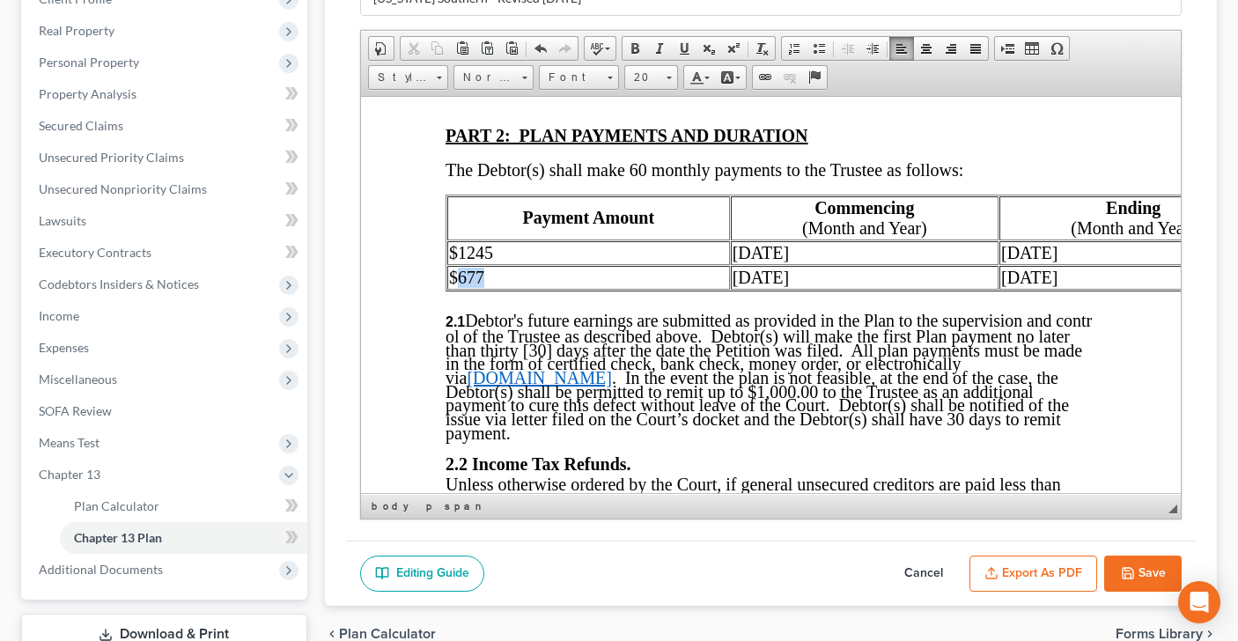
drag, startPoint x: 462, startPoint y: 298, endPoint x: 484, endPoint y: 297, distance: 21.2
click at [484, 289] on td "$677" at bounding box center [588, 277] width 283 height 24
click at [688, 299] on p at bounding box center [771, 292] width 652 height 16
click at [1052, 572] on button "Export as PDF" at bounding box center [1034, 574] width 128 height 37
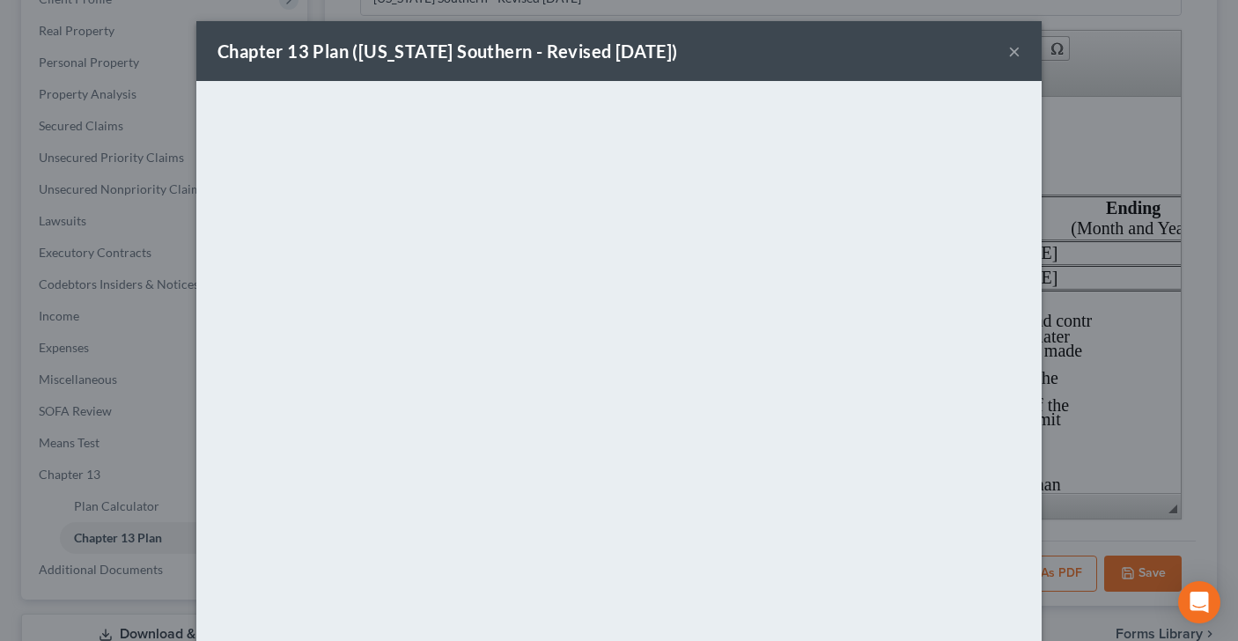
click at [545, 39] on div "Chapter 13 Plan ([US_STATE] Southern - Revised [DATE])" at bounding box center [448, 51] width 461 height 25
click at [1010, 51] on button "×" at bounding box center [1015, 51] width 12 height 21
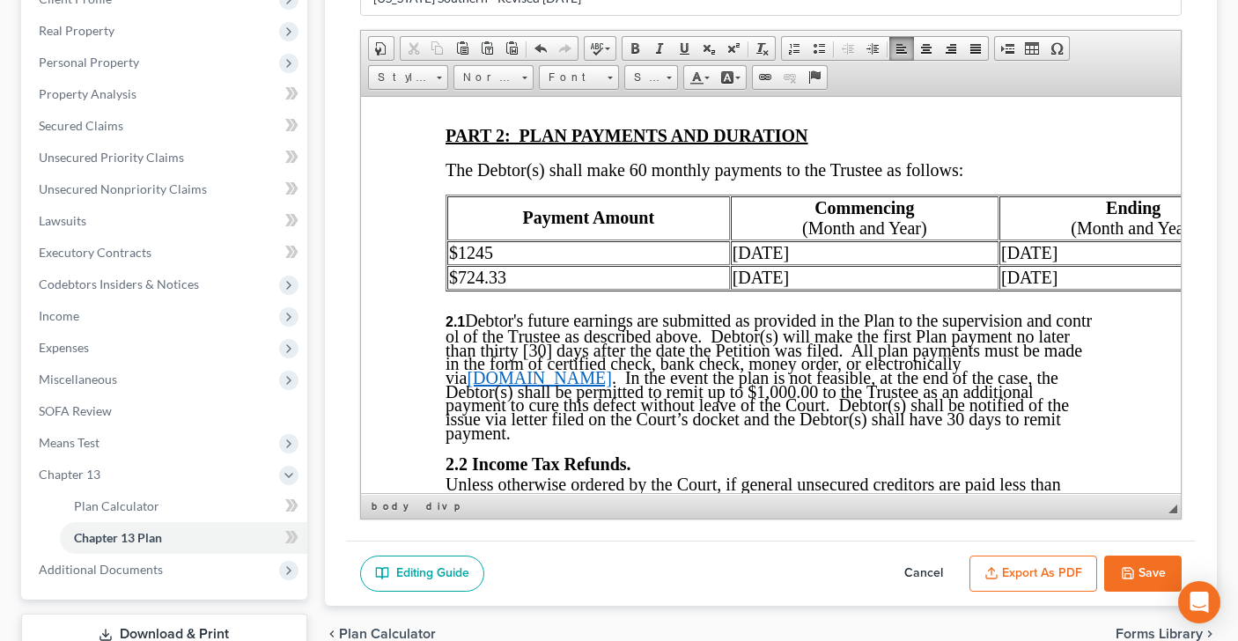
click at [1129, 575] on icon "button" at bounding box center [1128, 573] width 14 height 14
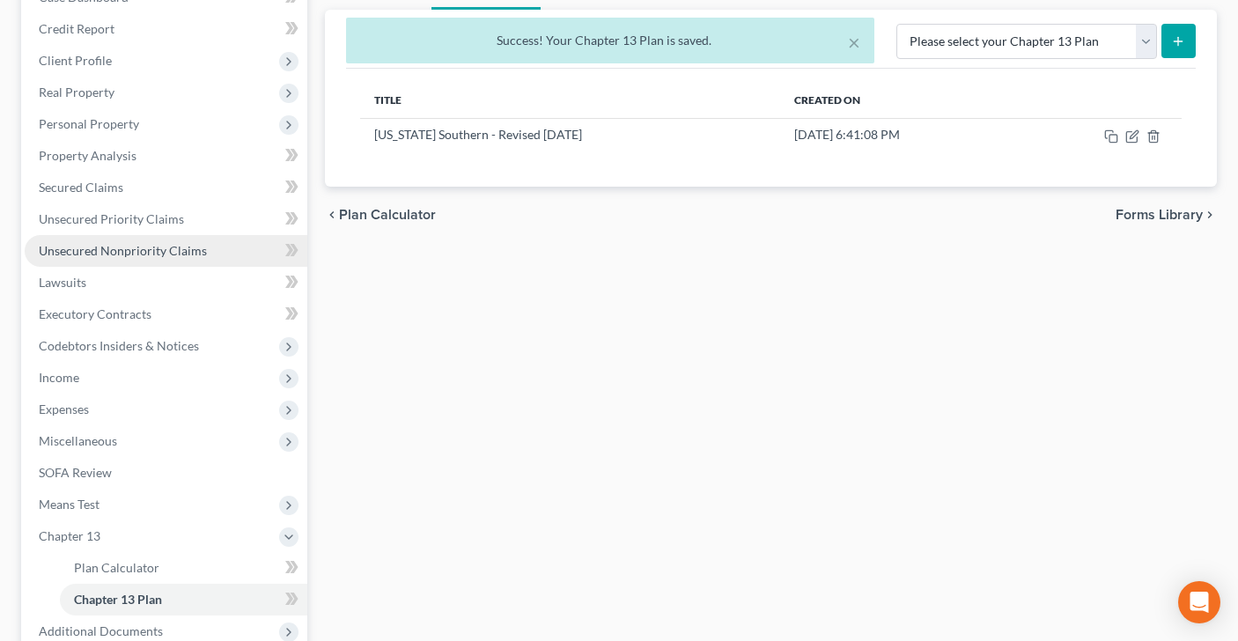
scroll to position [78, 0]
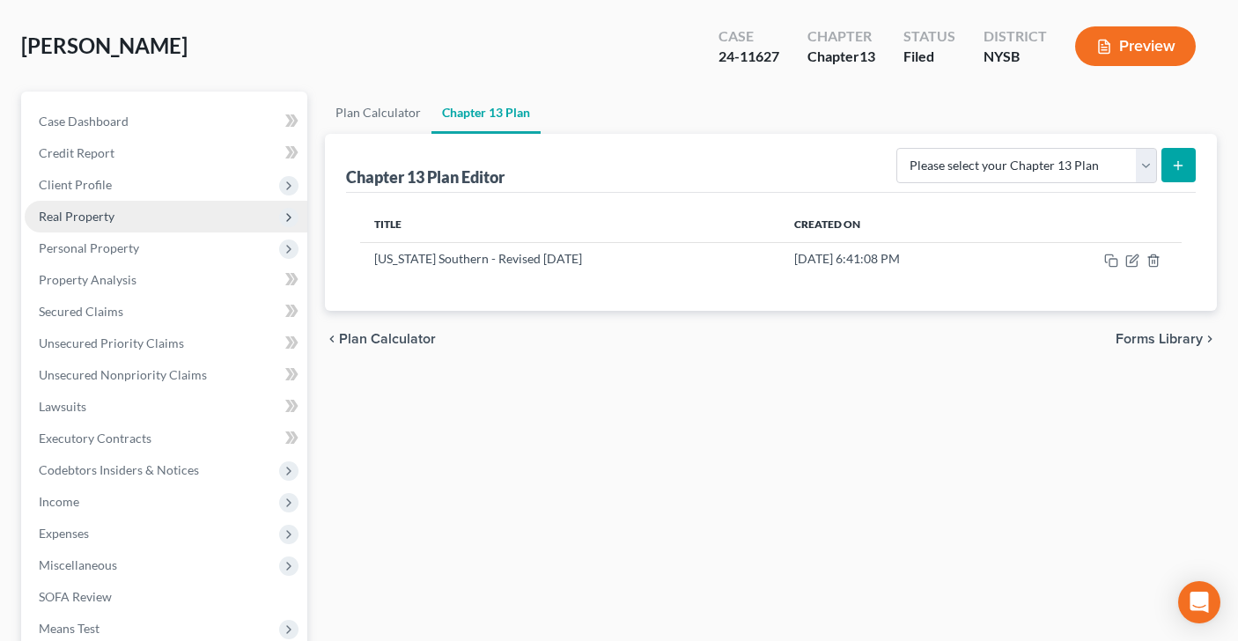
click at [124, 222] on span "Real Property" at bounding box center [166, 217] width 283 height 32
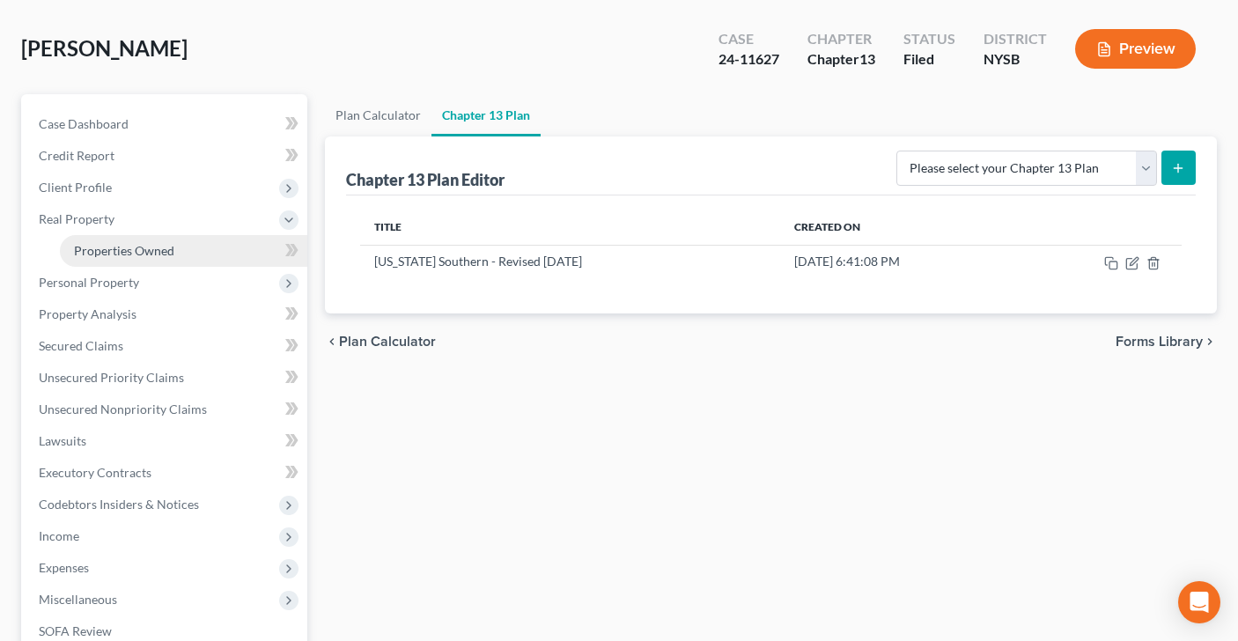
click at [134, 250] on span "Properties Owned" at bounding box center [124, 250] width 100 height 15
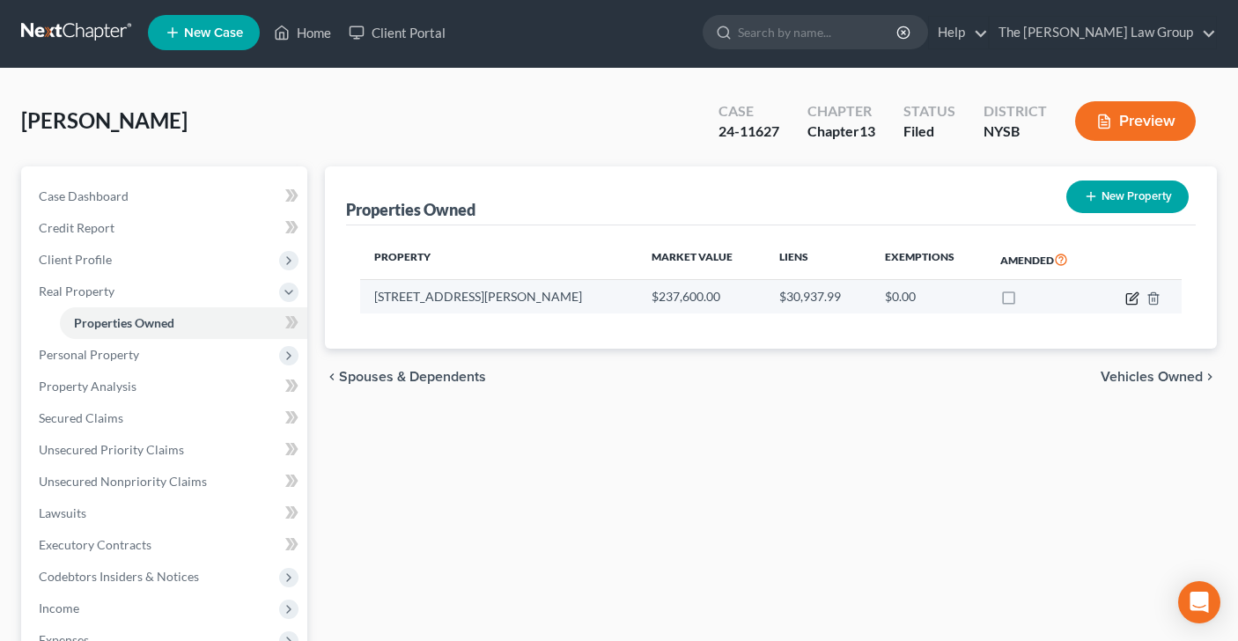
scroll to position [4, 0]
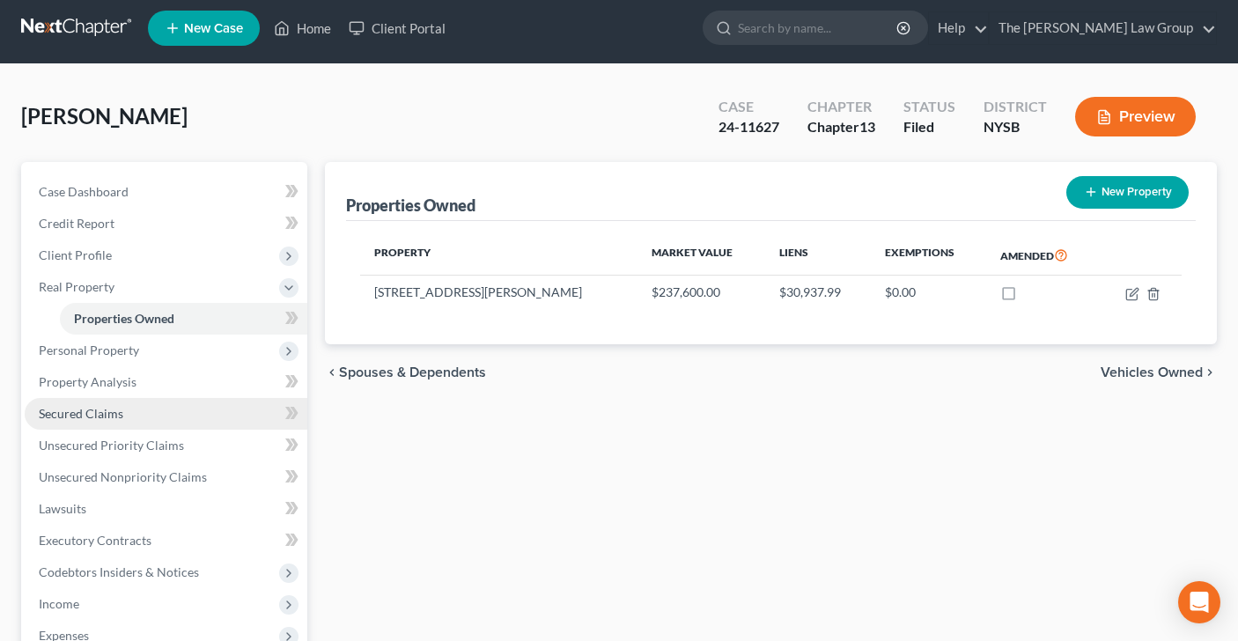
click at [138, 414] on link "Secured Claims" at bounding box center [166, 414] width 283 height 32
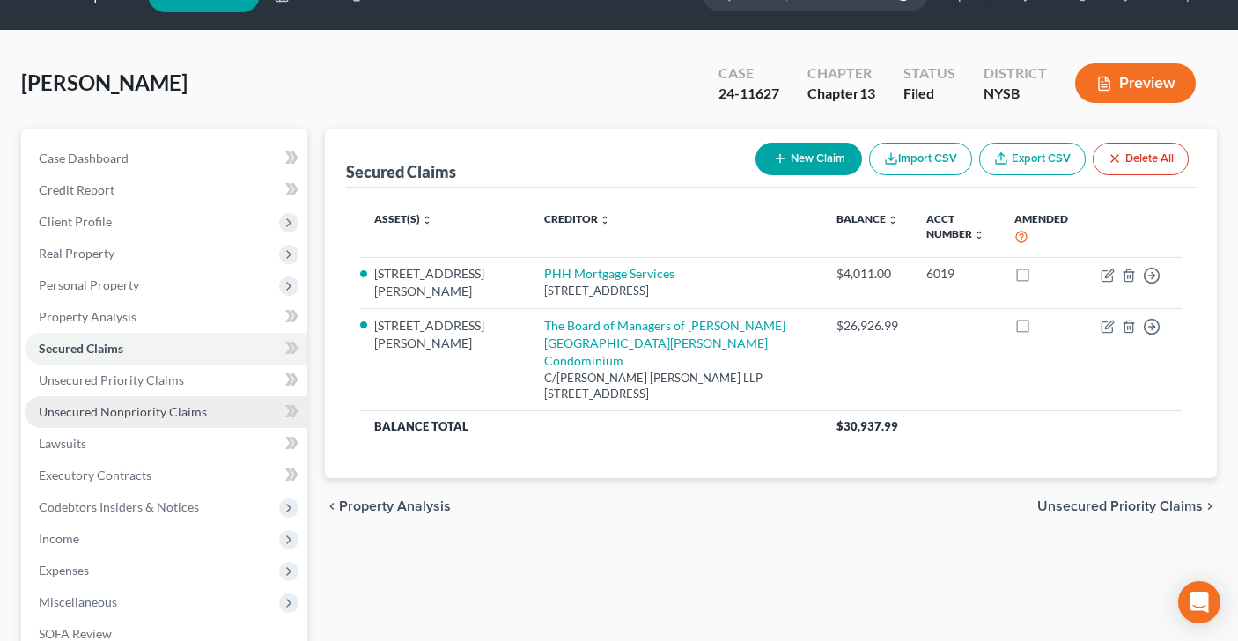
scroll to position [44, 0]
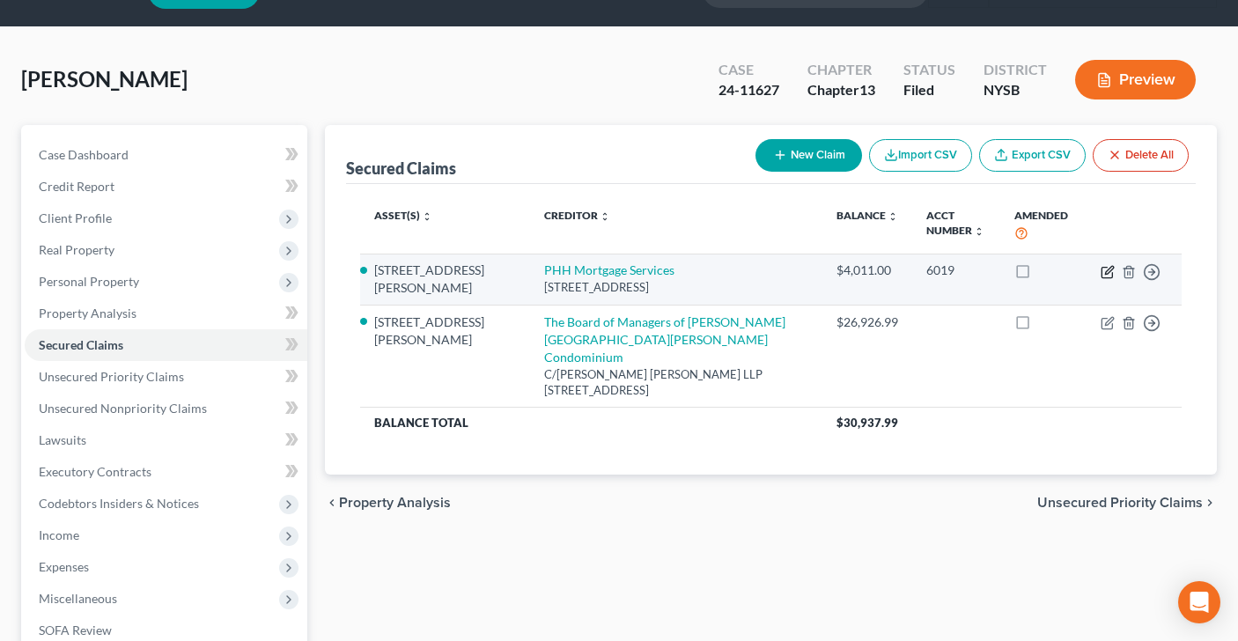
click at [1110, 271] on icon "button" at bounding box center [1108, 272] width 14 height 14
select select "33"
select select "5"
select select "2"
select select "0"
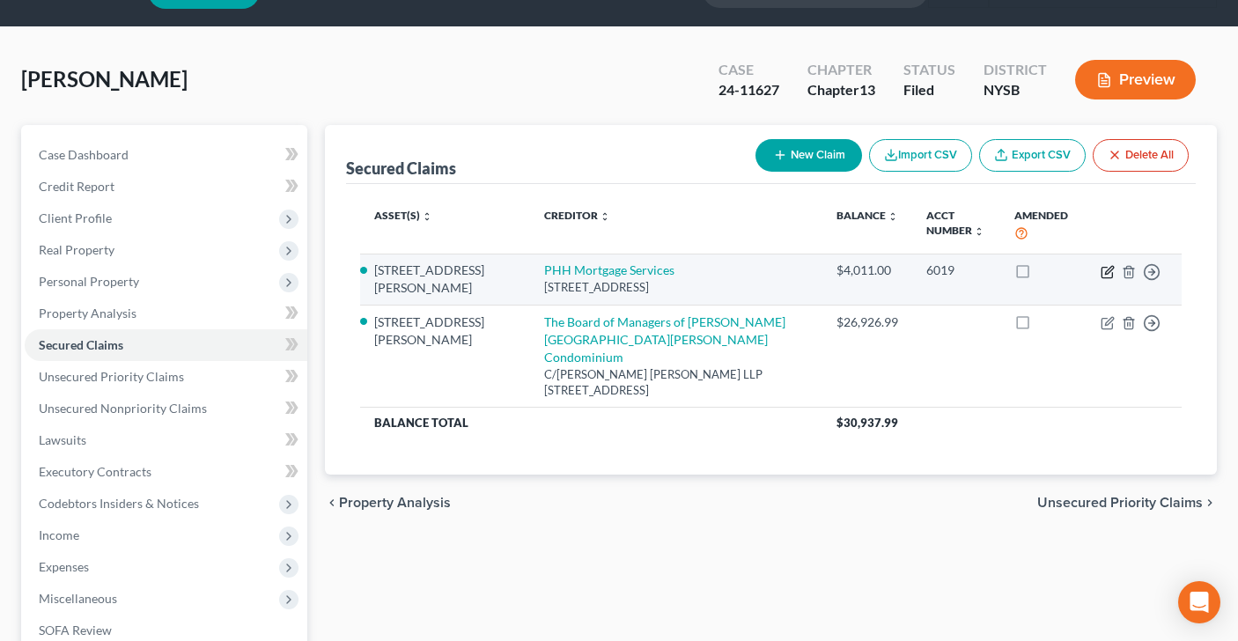
select select "0"
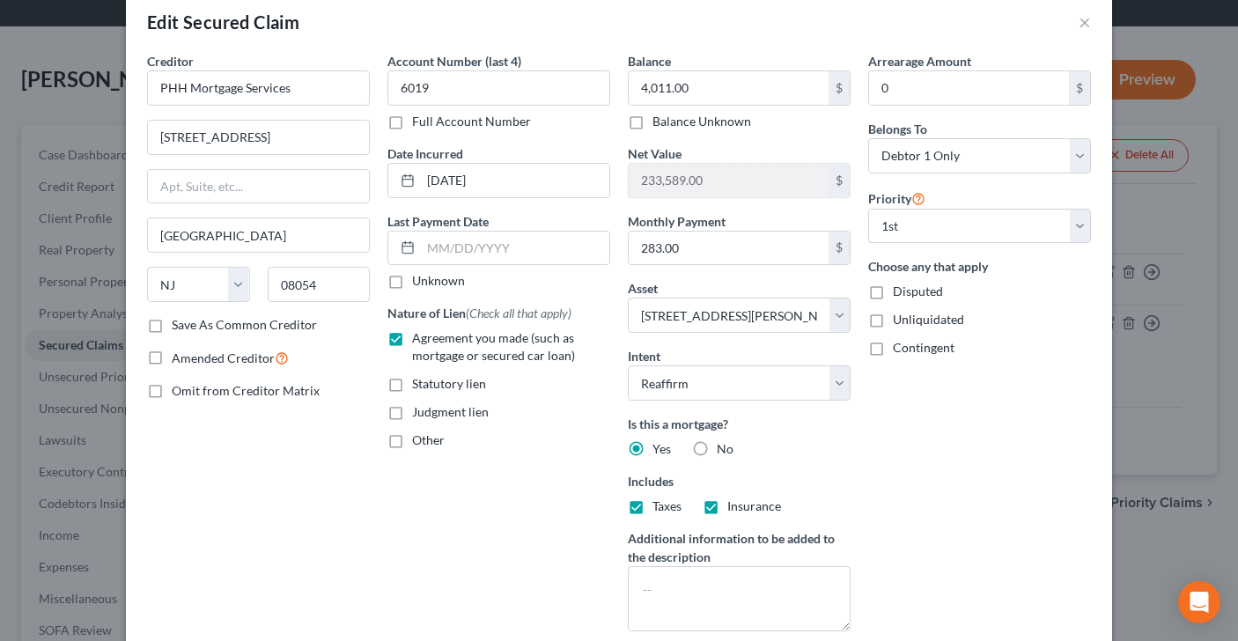
scroll to position [30, 0]
click at [701, 83] on input "4,011.00" at bounding box center [729, 86] width 200 height 33
type input "4,425.28"
click at [709, 250] on input "283.00" at bounding box center [729, 247] width 200 height 33
type input "0"
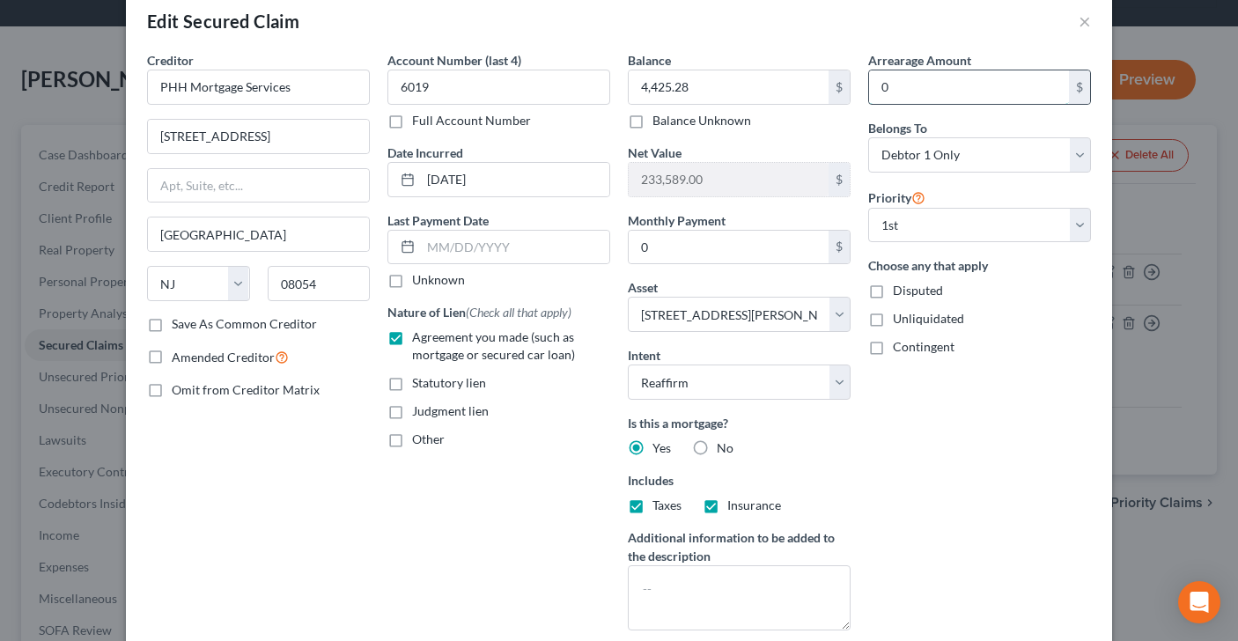
drag, startPoint x: 921, startPoint y: 91, endPoint x: 874, endPoint y: 88, distance: 47.6
click at [874, 88] on input "0" at bounding box center [969, 86] width 200 height 33
click at [915, 90] on input "0" at bounding box center [969, 86] width 200 height 33
type input "4,425.28"
click at [984, 462] on div "Arrearage Amount 4,425.28 $ Belongs To * Select Debtor 1 Only Debtor 2 Only Deb…" at bounding box center [980, 348] width 240 height 594
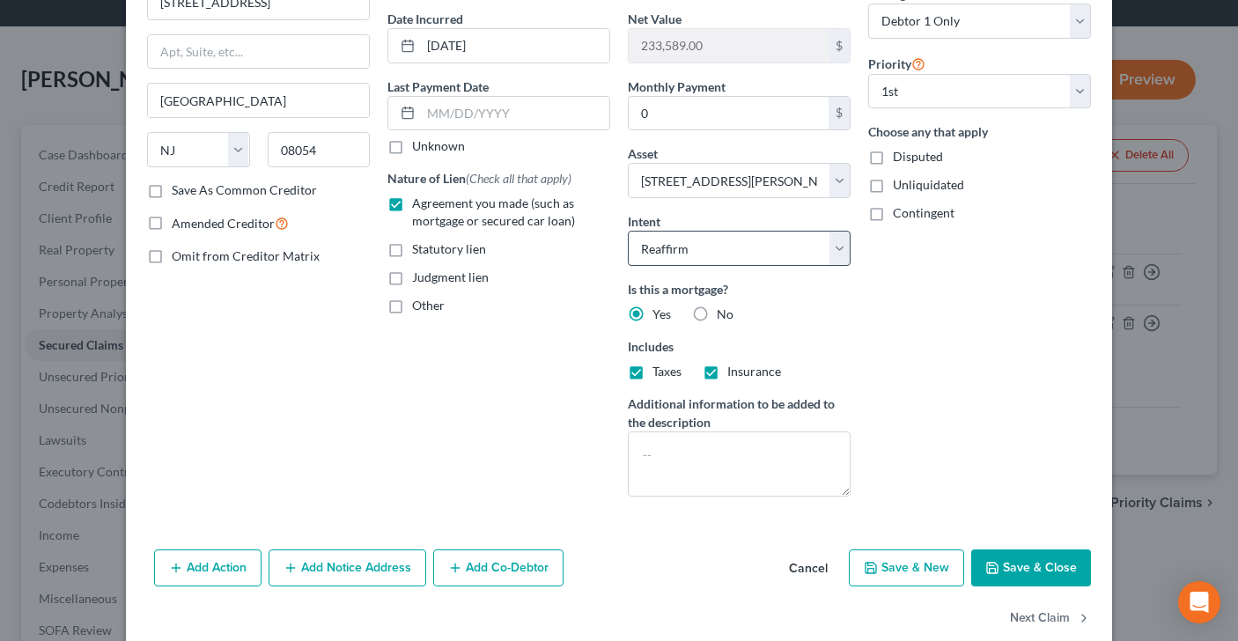
scroll to position [195, 0]
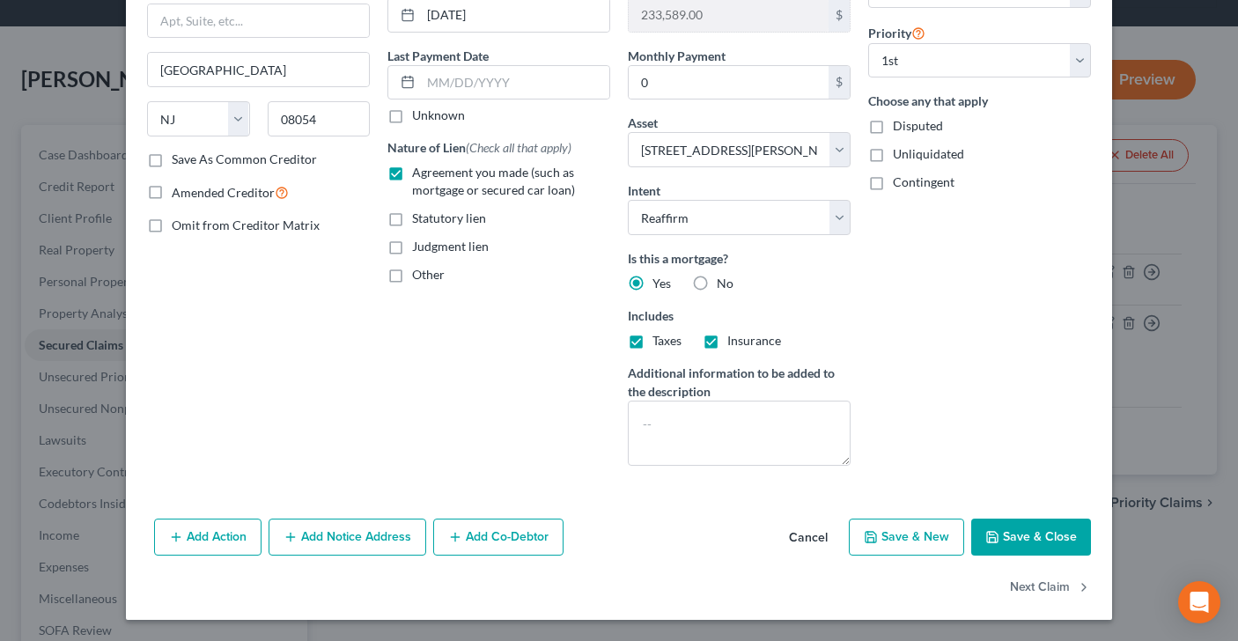
click at [1040, 528] on button "Save & Close" at bounding box center [1032, 537] width 120 height 37
select select
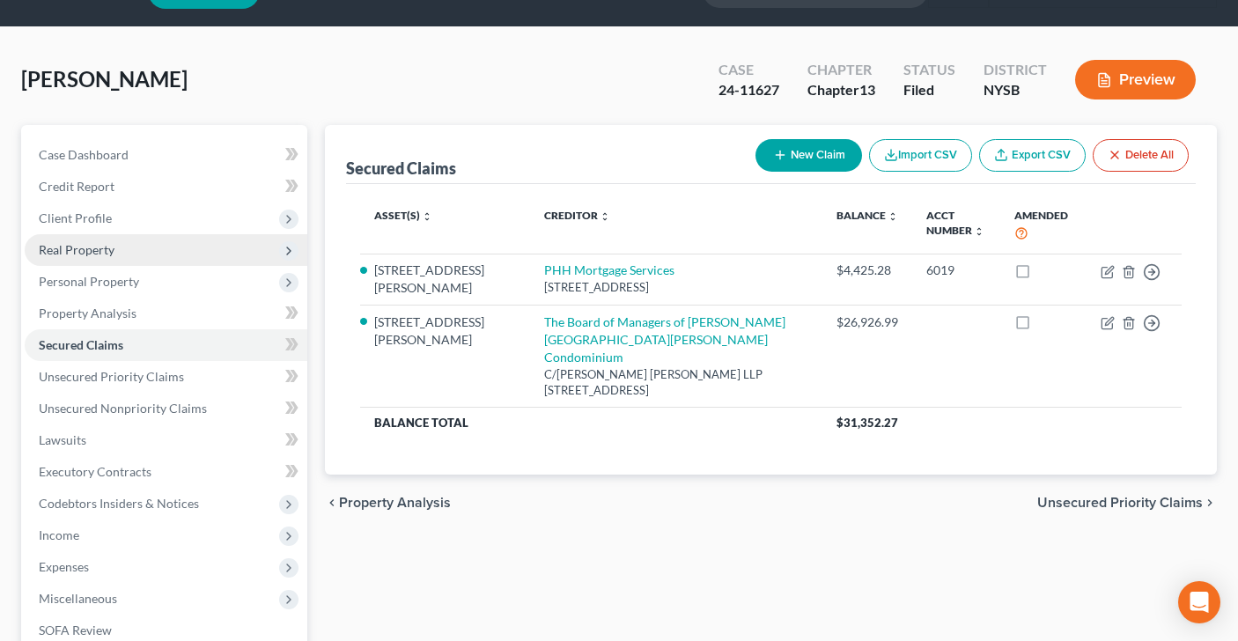
click at [124, 250] on span "Real Property" at bounding box center [166, 250] width 283 height 32
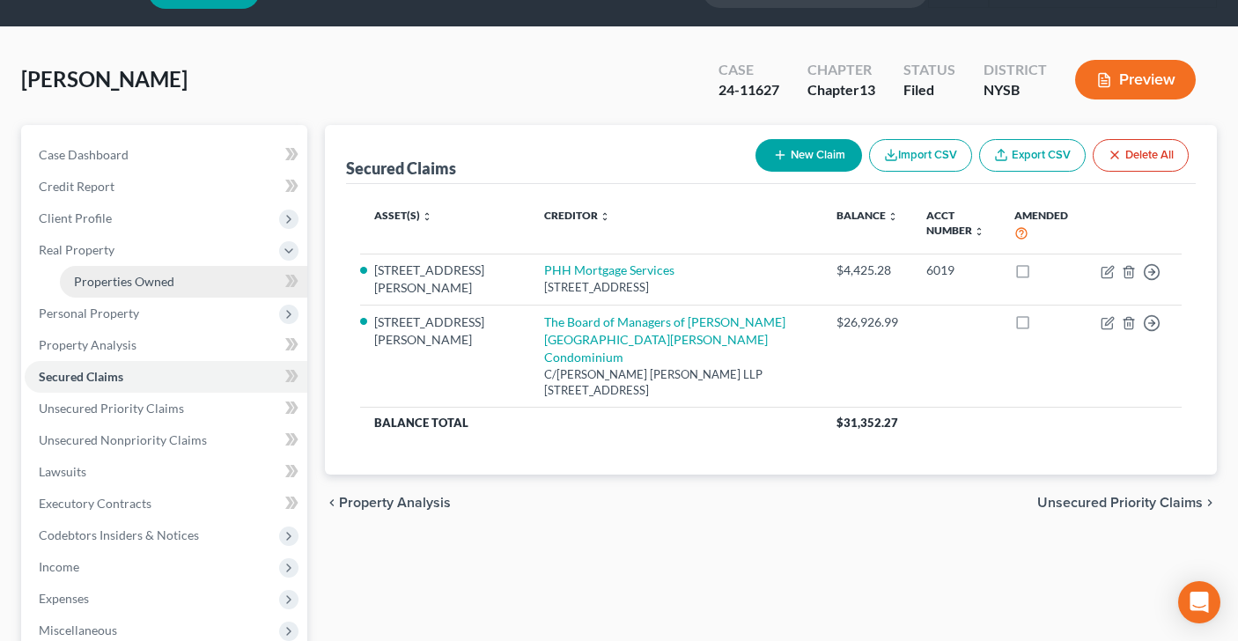
click at [137, 284] on span "Properties Owned" at bounding box center [124, 281] width 100 height 15
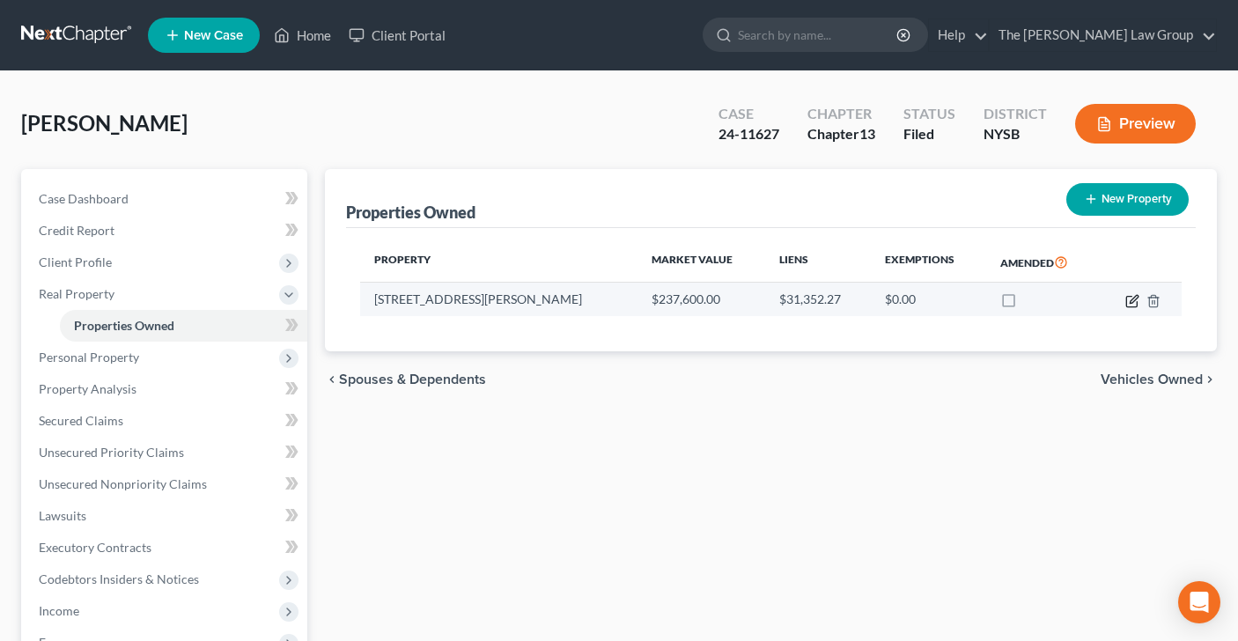
click at [1129, 299] on icon "button" at bounding box center [1133, 301] width 14 height 14
select select "35"
select select "2"
select select "0"
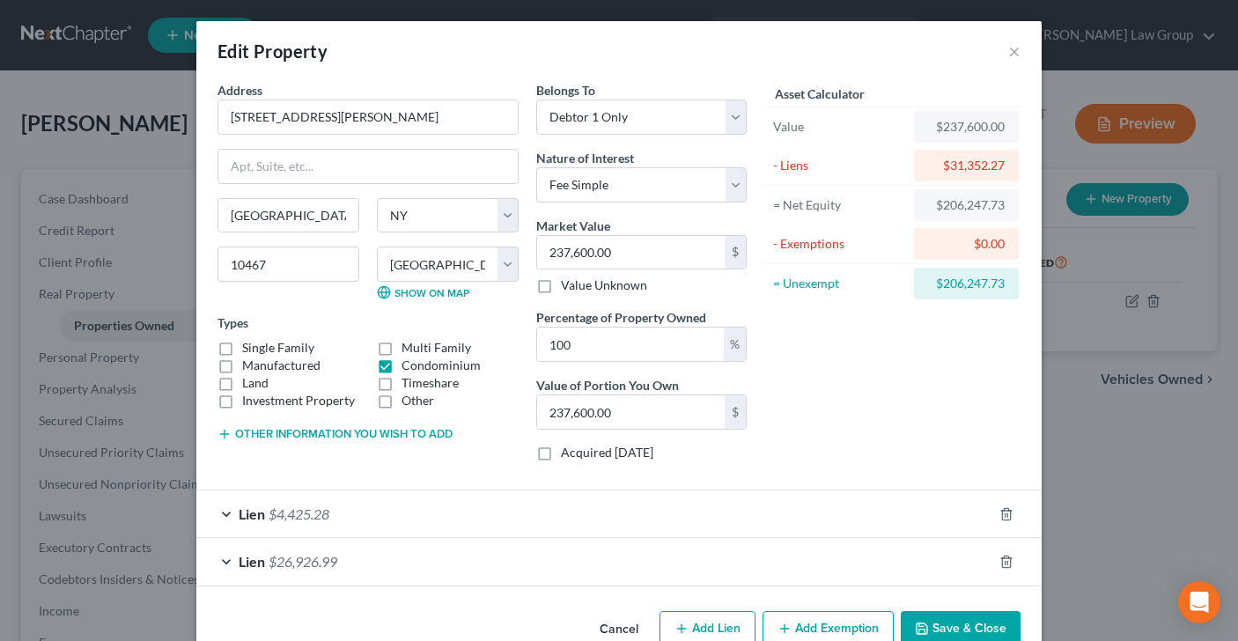
scroll to position [41, 0]
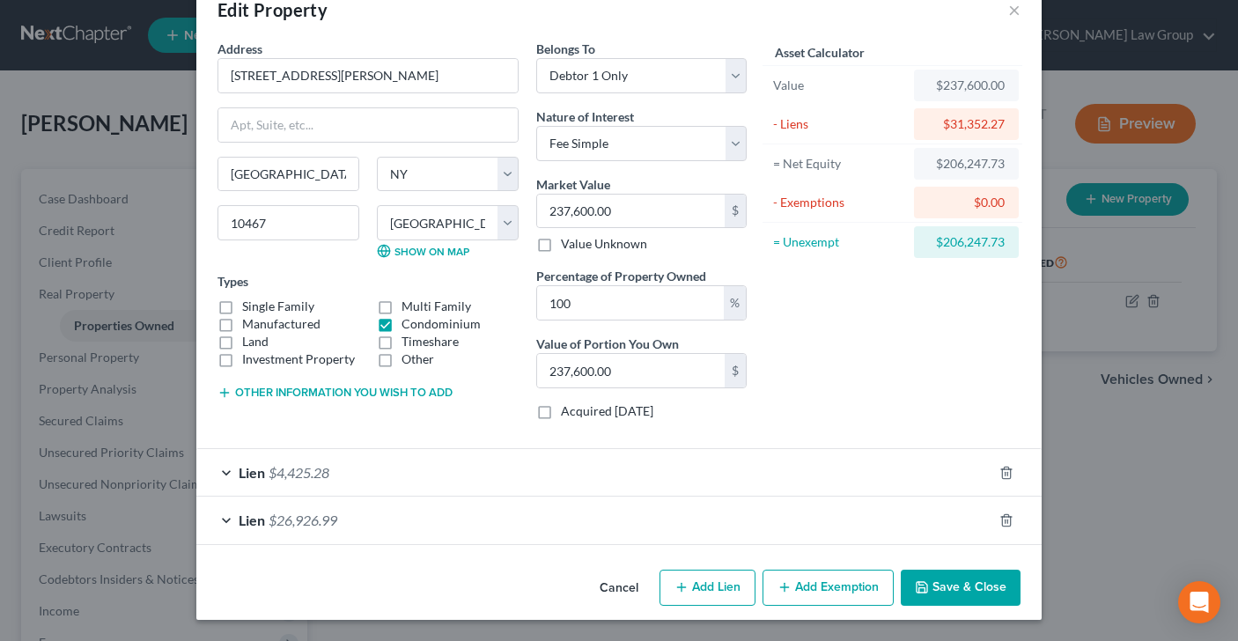
click at [950, 577] on button "Save & Close" at bounding box center [961, 588] width 120 height 37
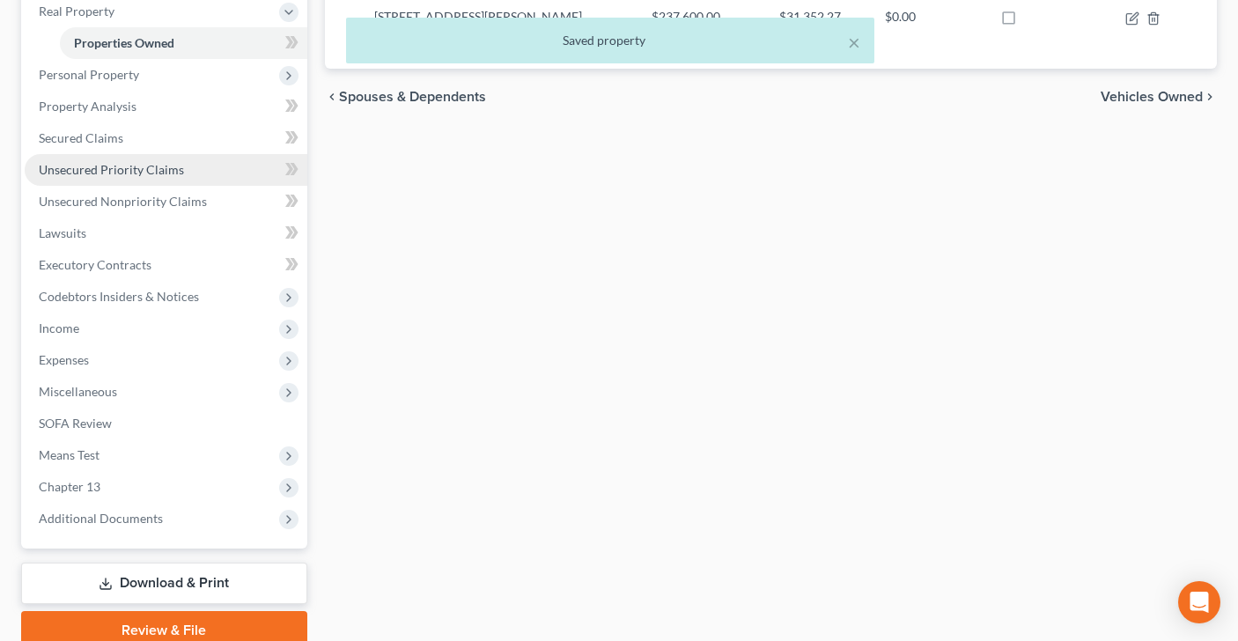
scroll to position [357, 0]
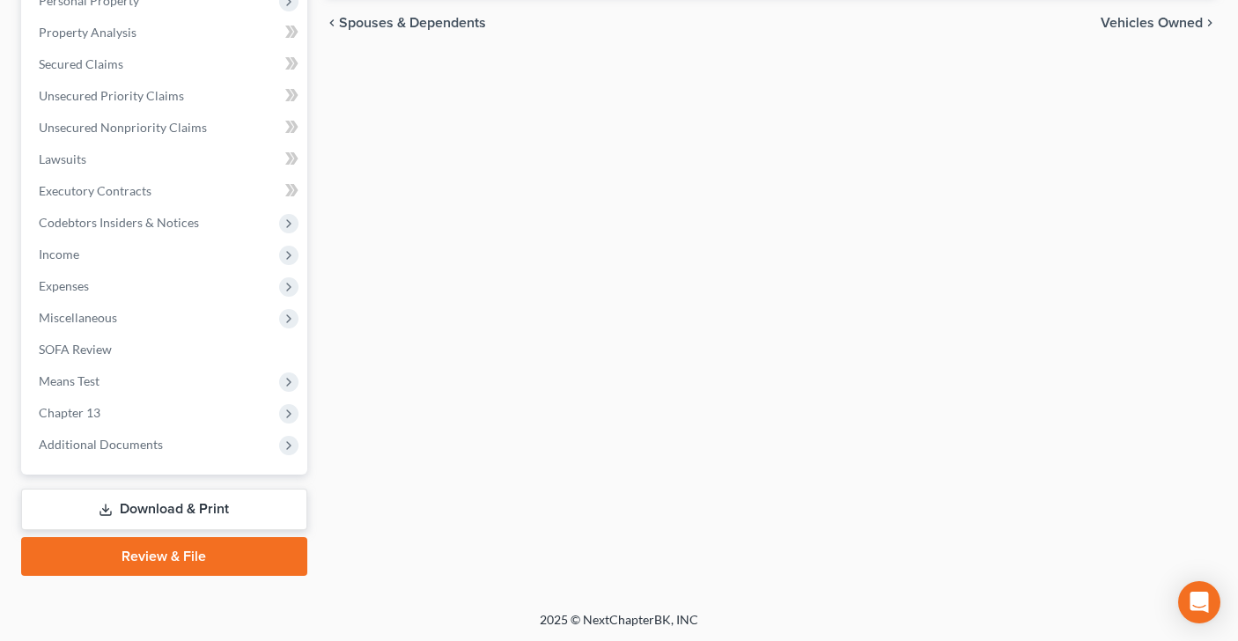
click at [169, 502] on link "Download & Print" at bounding box center [164, 509] width 286 height 41
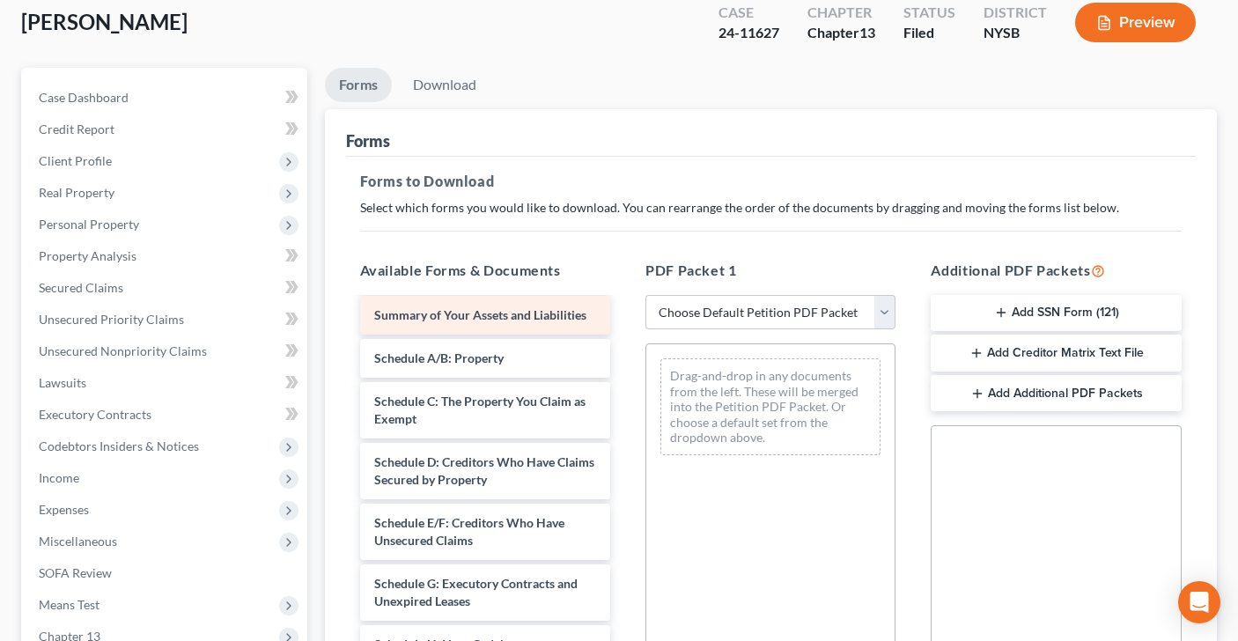
scroll to position [48, 0]
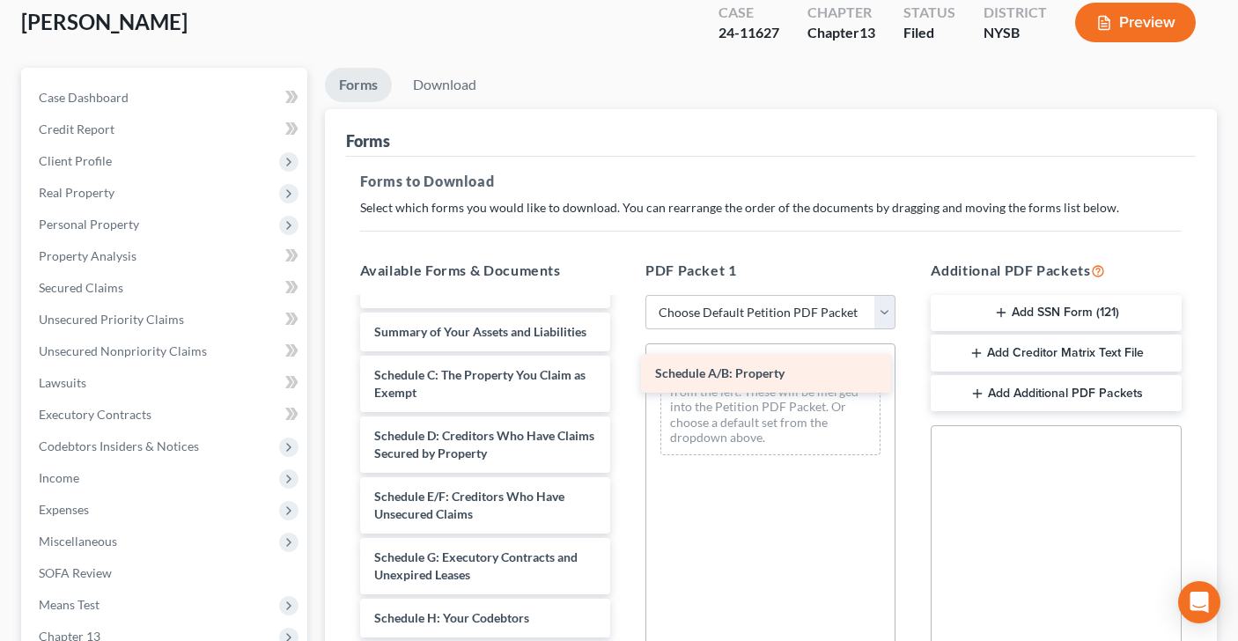
drag, startPoint x: 449, startPoint y: 371, endPoint x: 706, endPoint y: 381, distance: 257.4
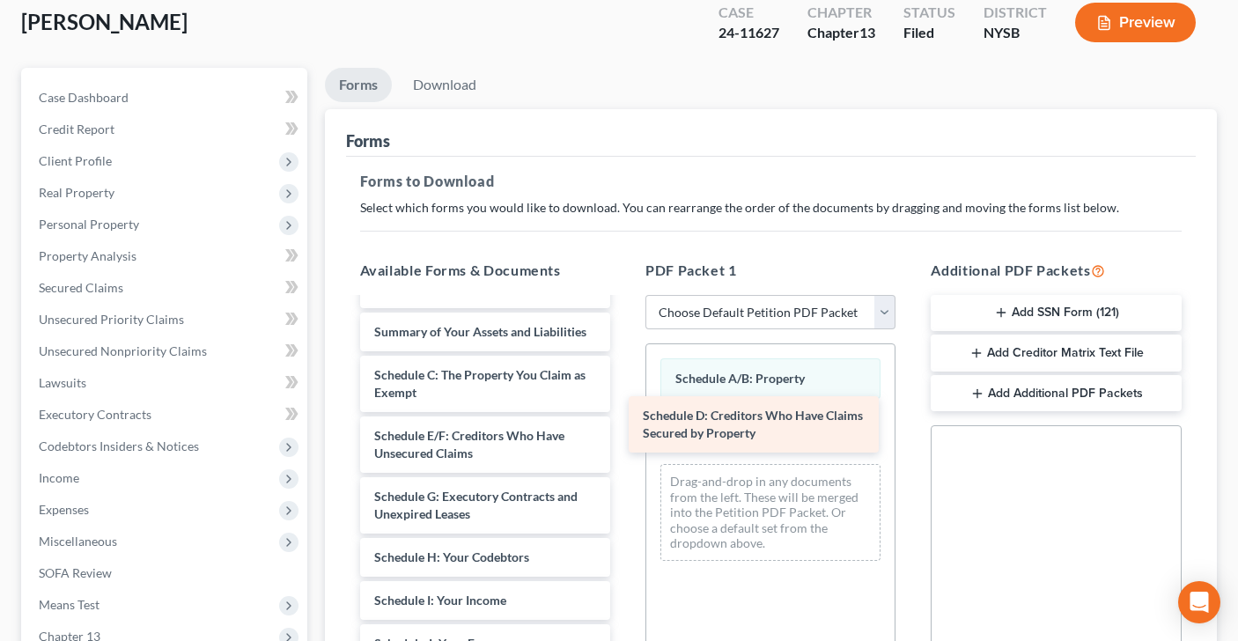
drag, startPoint x: 478, startPoint y: 450, endPoint x: 747, endPoint y: 431, distance: 269.3
click at [624, 431] on div "Schedule D: Creditors Who Have Claims Secured by Property Voluntary Petition fo…" at bounding box center [485, 644] width 278 height 784
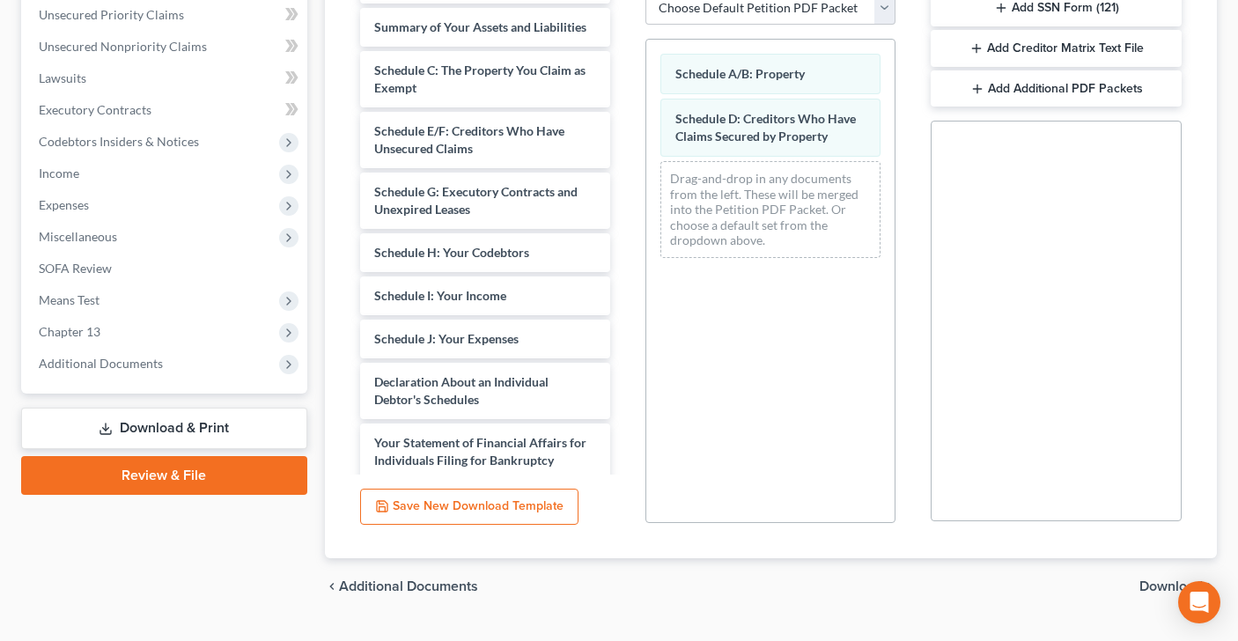
scroll to position [446, 0]
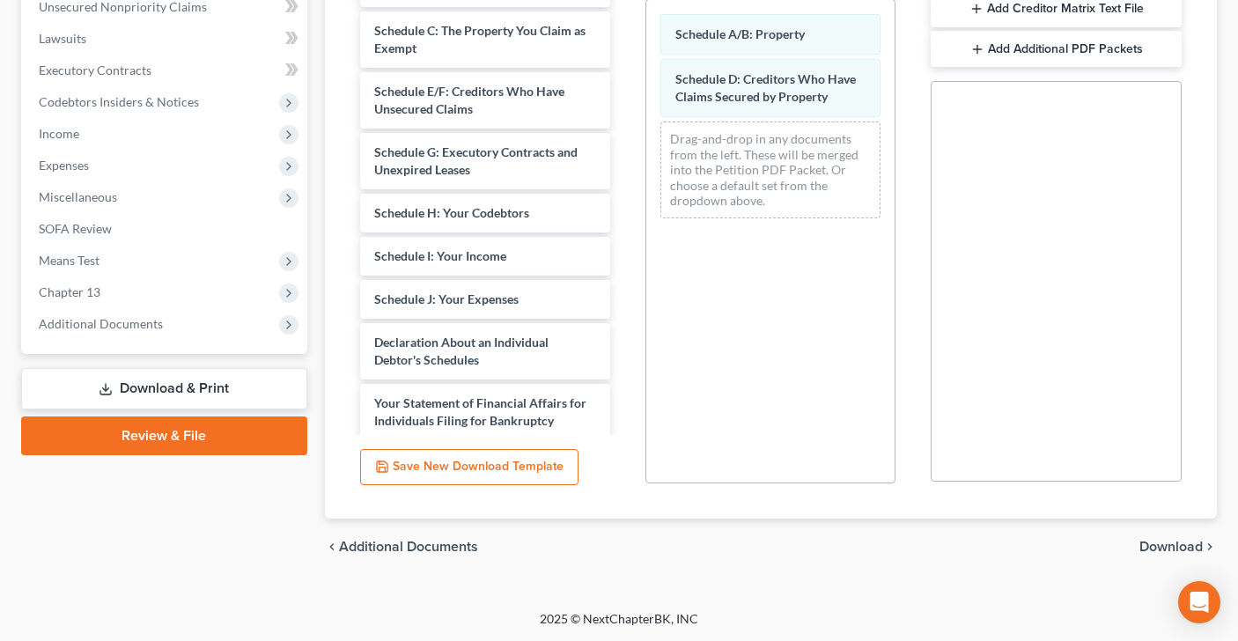
click at [1164, 543] on span "Download" at bounding box center [1171, 547] width 63 height 14
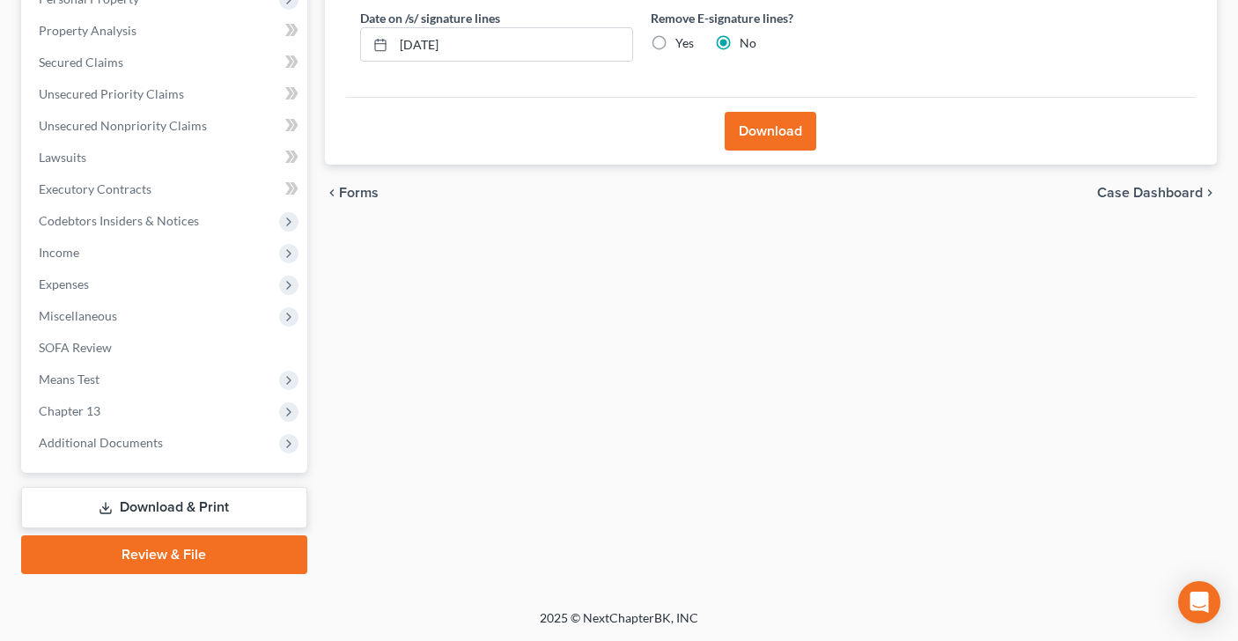
scroll to position [325, 0]
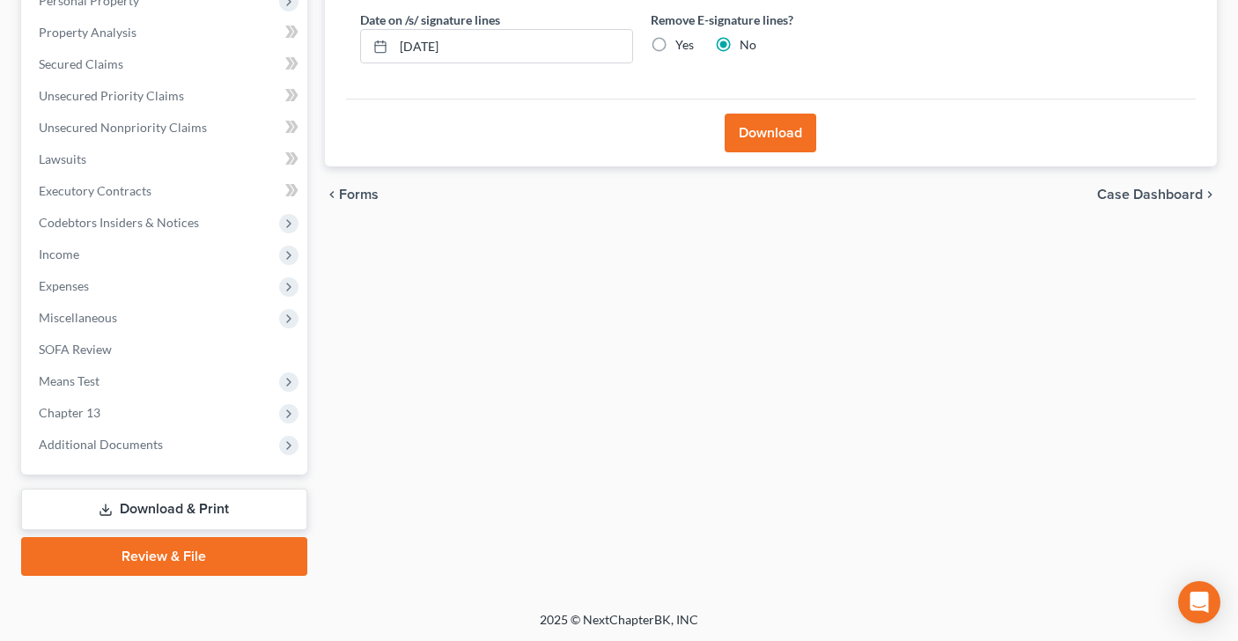
click at [761, 130] on button "Download" at bounding box center [771, 133] width 92 height 39
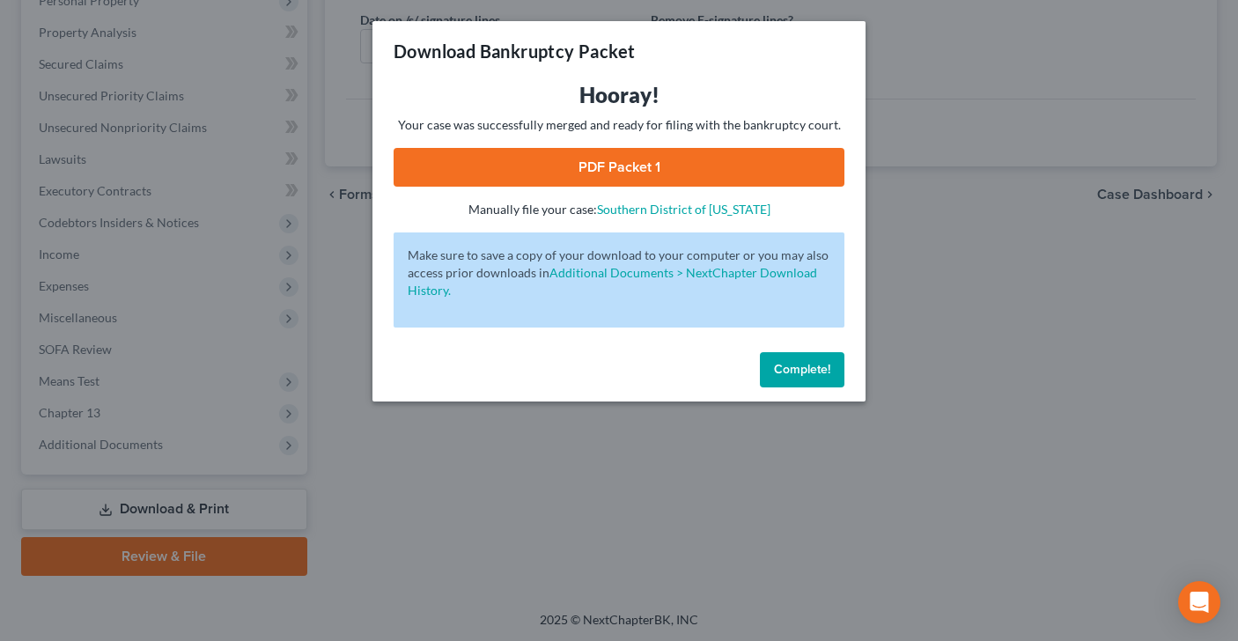
click at [661, 159] on link "PDF Packet 1" at bounding box center [619, 167] width 451 height 39
drag, startPoint x: 780, startPoint y: 373, endPoint x: 601, endPoint y: 231, distance: 229.5
click at [781, 373] on span "Complete!" at bounding box center [802, 369] width 56 height 15
